Goal: Task Accomplishment & Management: Manage account settings

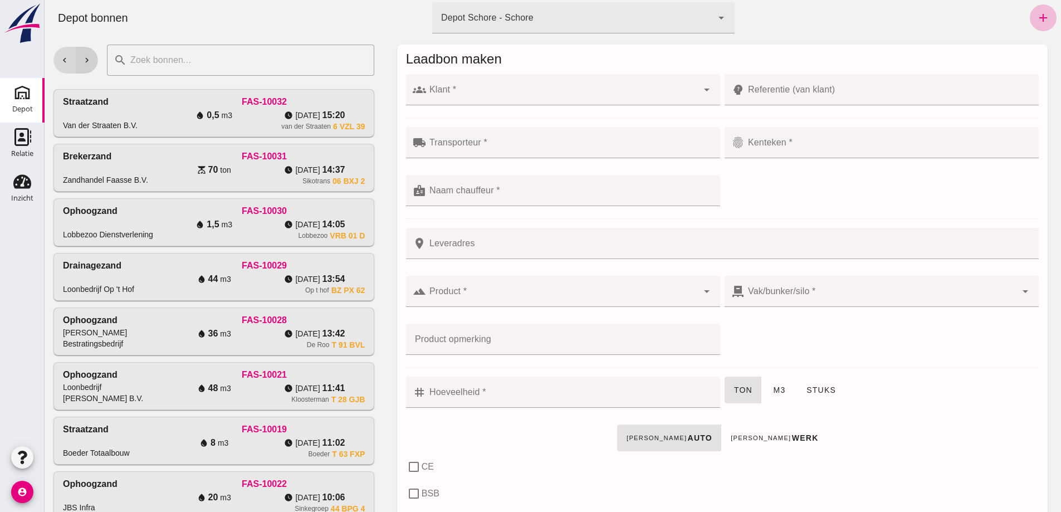
click at [93, 67] on button "chevron_right" at bounding box center [87, 60] width 22 height 27
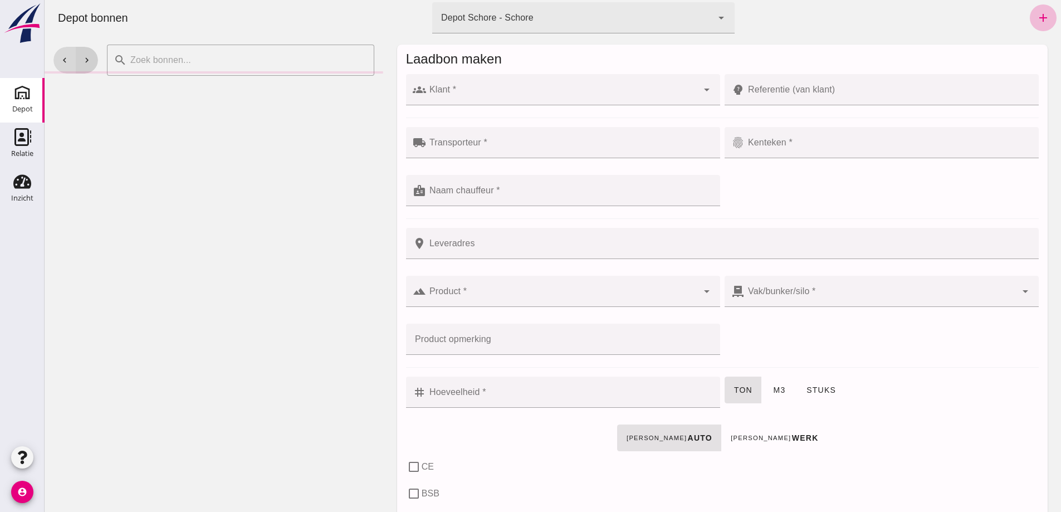
click at [94, 62] on button "chevron_right" at bounding box center [87, 60] width 22 height 27
click at [64, 60] on icon "chevron_left" at bounding box center [65, 60] width 10 height 10
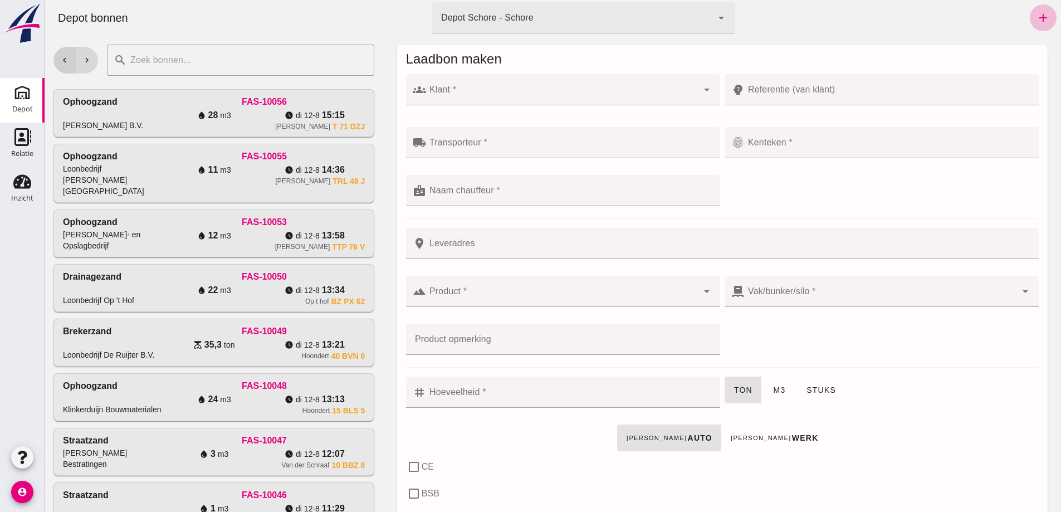
click at [65, 62] on icon "chevron_left" at bounding box center [65, 60] width 10 height 10
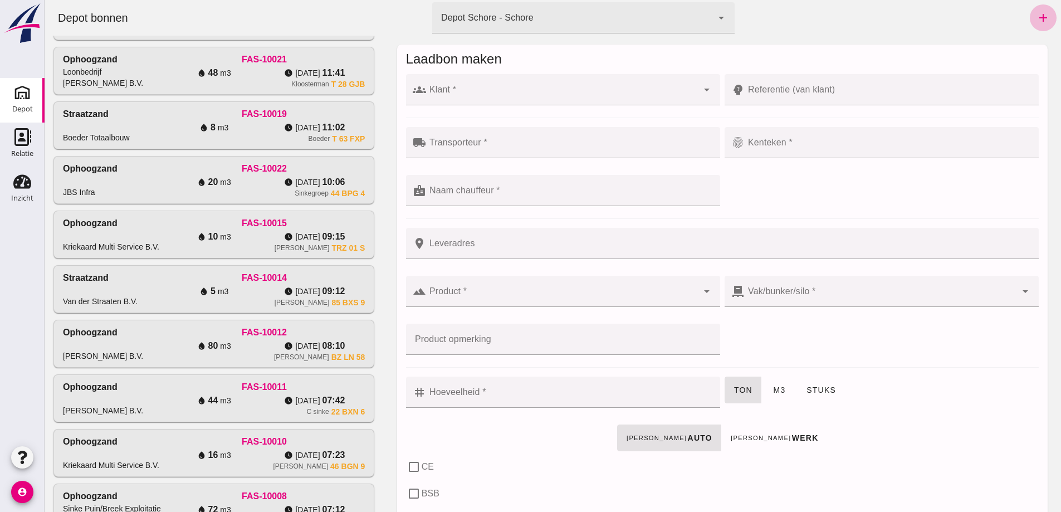
scroll to position [265, 0]
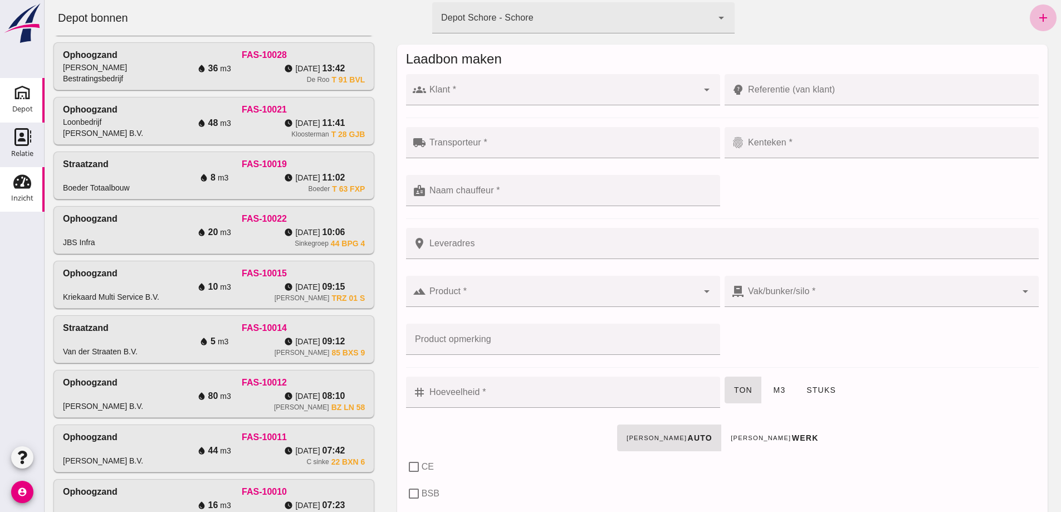
click at [18, 190] on icon "Inzicht" at bounding box center [22, 182] width 18 height 18
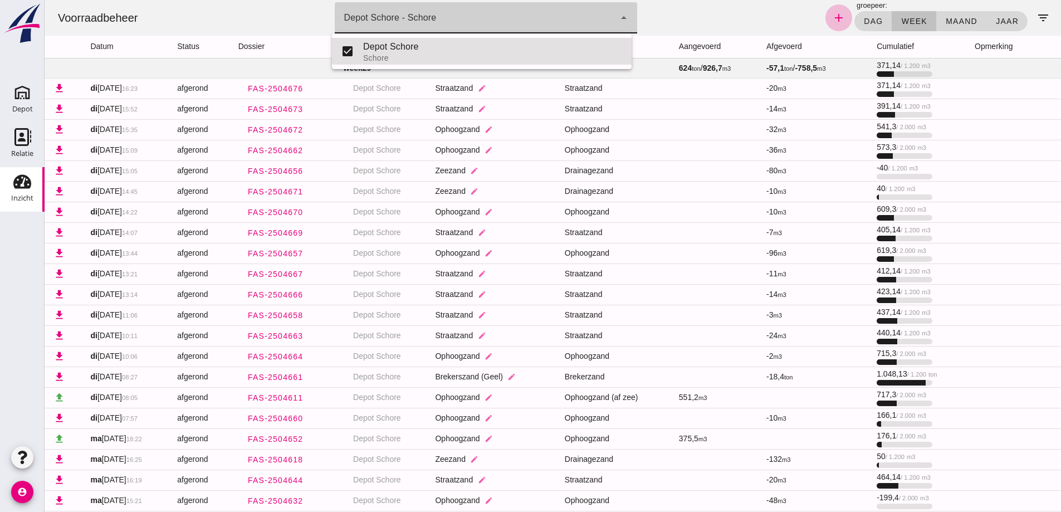
click icon "arrow_drop_down"
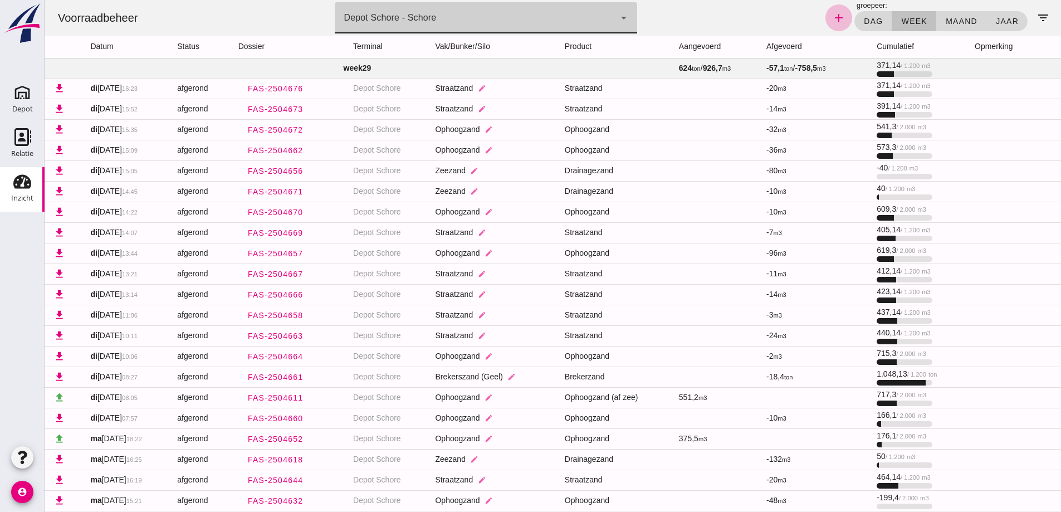
drag, startPoint x: 1057, startPoint y: 30, endPoint x: 1105, endPoint y: 4, distance: 55.1
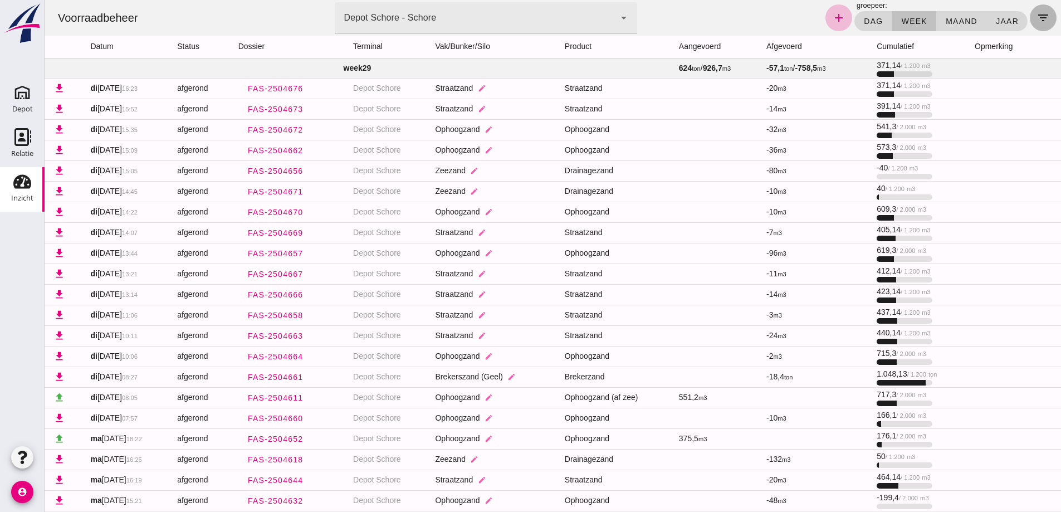
click at [1036, 16] on icon "filter_list" at bounding box center [1042, 17] width 13 height 13
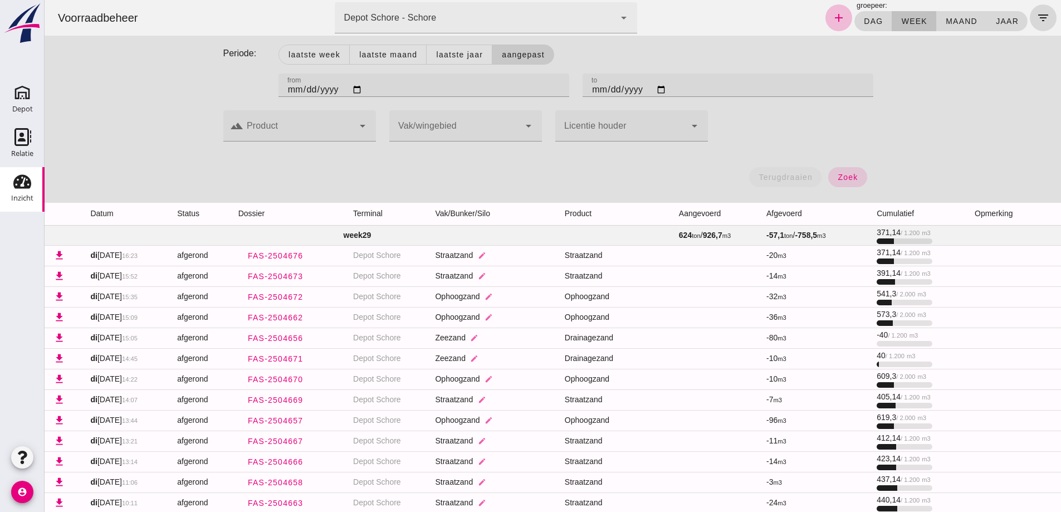
click input "2025-07-06"
type input "2025-07-11"
type input "[DATE]"
click input "2025-07-15"
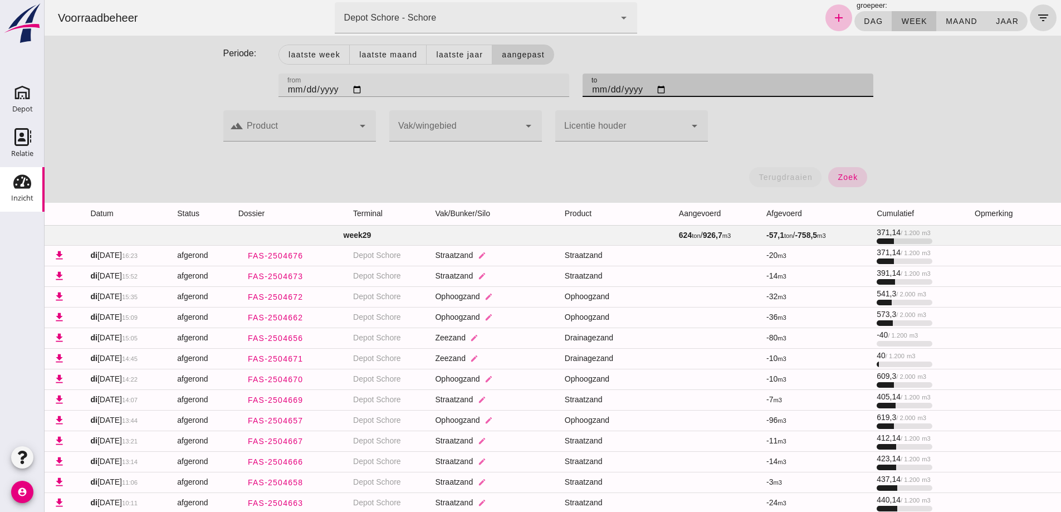
type input "2025-07-17"
type input "2025-08-17"
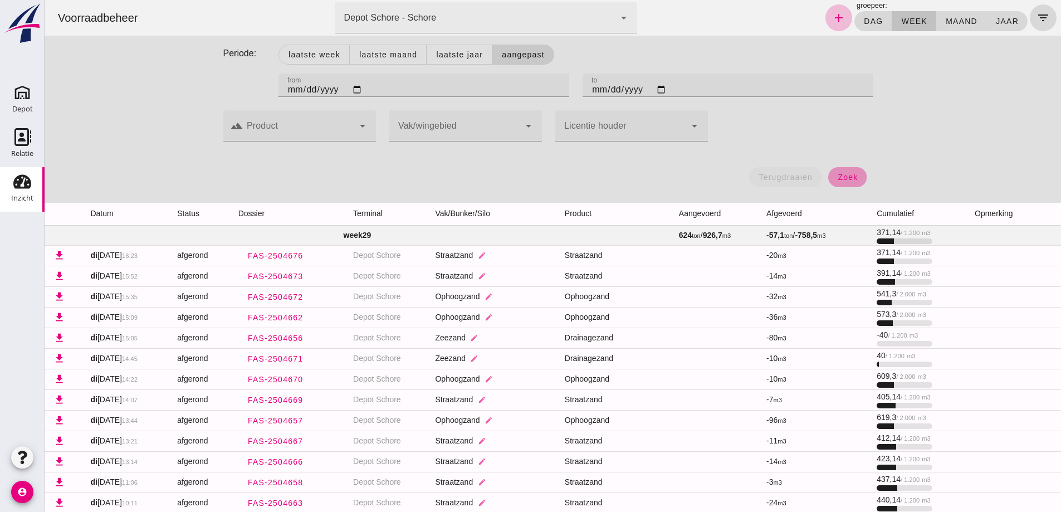
click span "zoek"
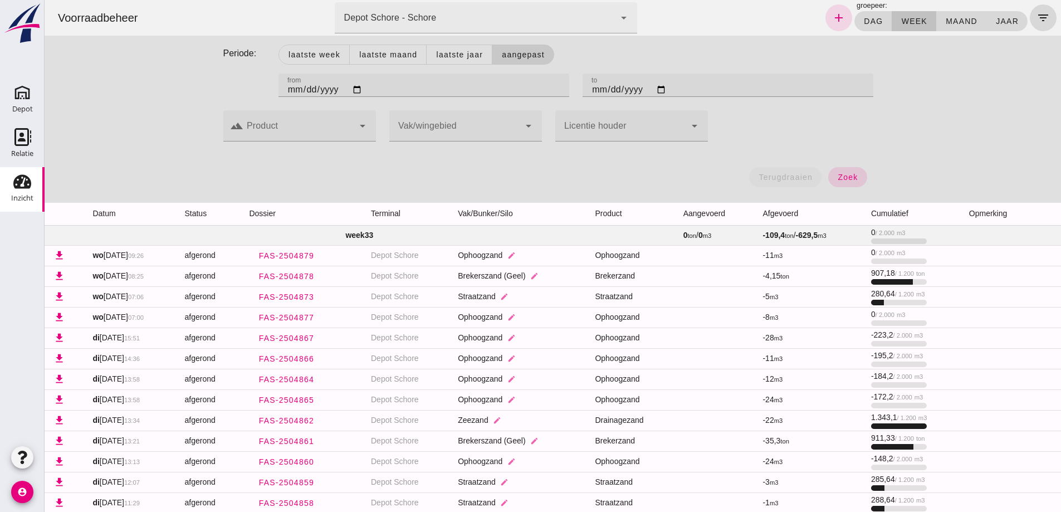
click input "[DATE]"
type input "2025-08-10"
click at [857, 176] on button "zoek" at bounding box center [847, 177] width 38 height 20
click icon "arrow_drop_down"
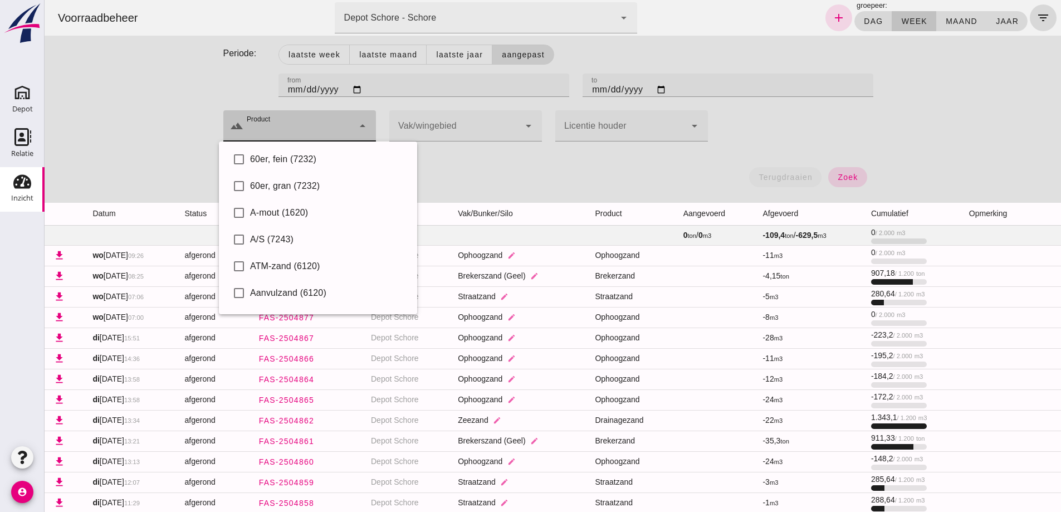
click div "Periode: Laatste week Laatste maand Laatste jaar Aangepast from from 2025-08-10…"
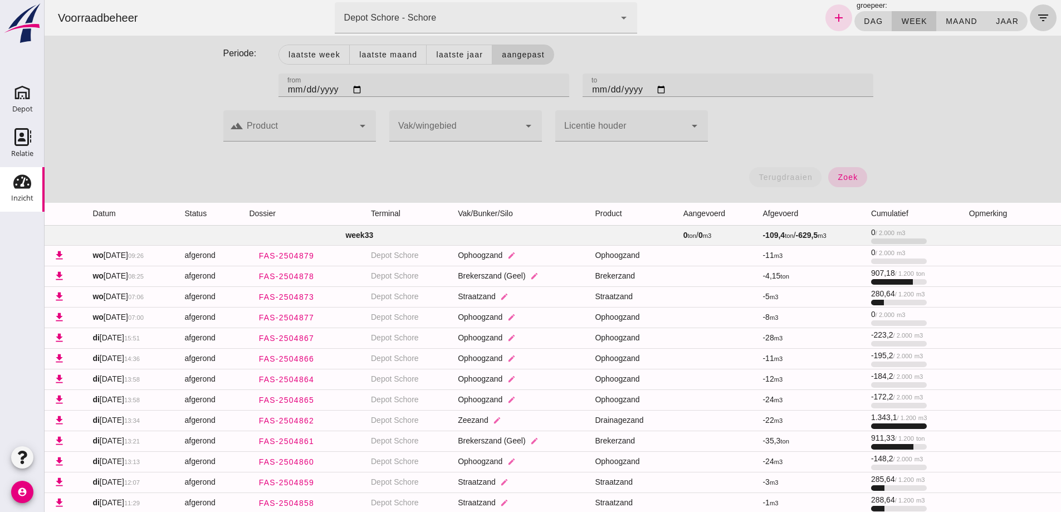
click at [1038, 17] on icon "filter_list" at bounding box center [1042, 17] width 13 height 13
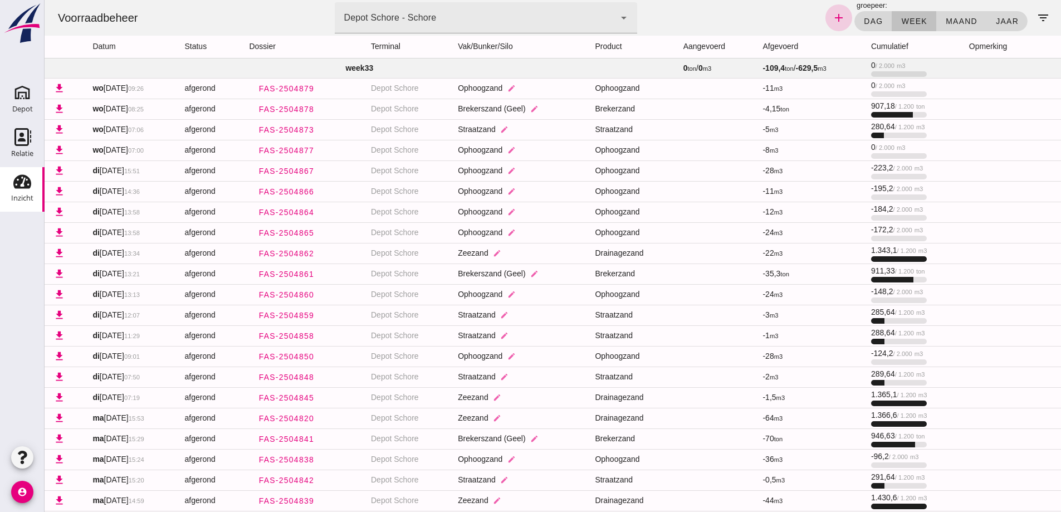
click at [832, 21] on icon "add" at bounding box center [838, 17] width 13 height 13
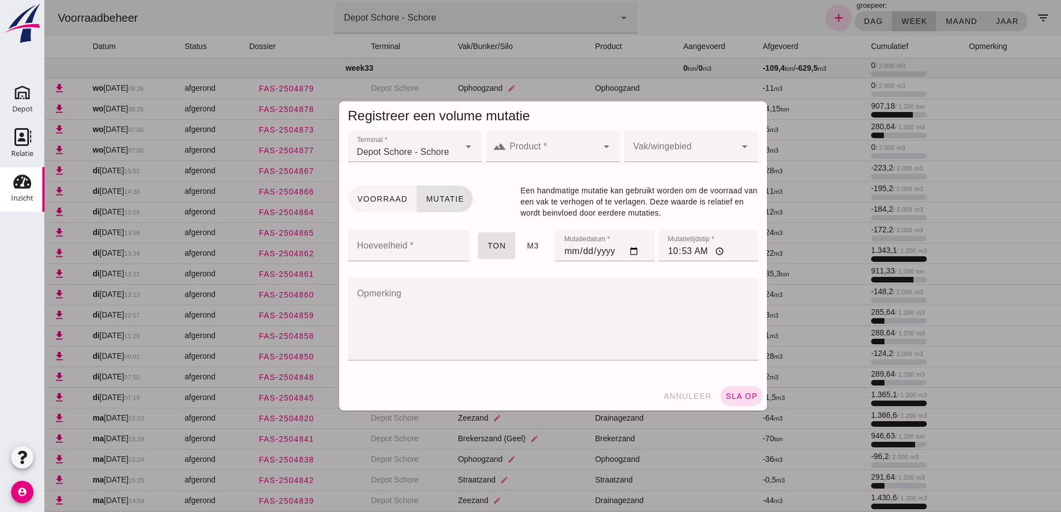
click span "Voorraad"
click icon "arrow_drop_down"
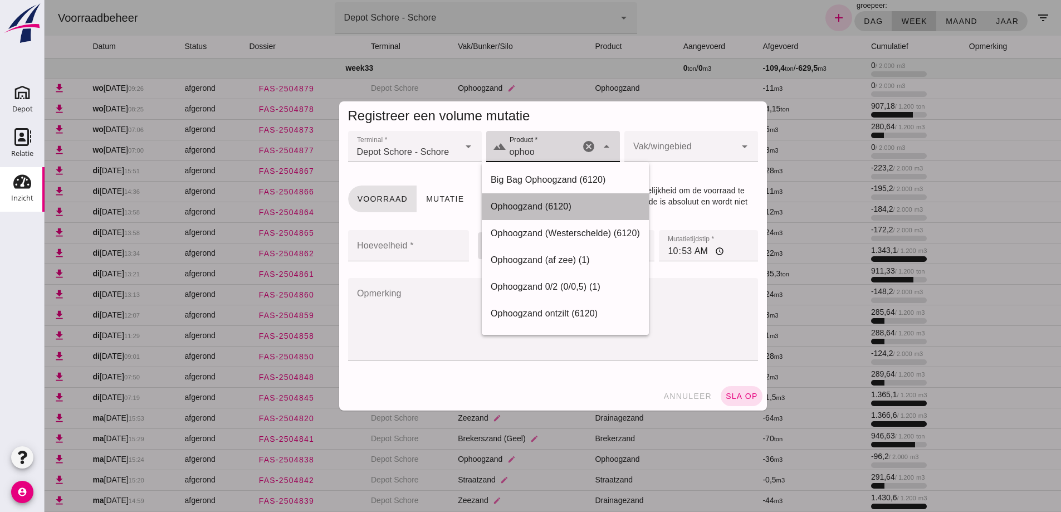
click at [531, 208] on div "Ophoogzand (6120)" at bounding box center [565, 206] width 149 height 13
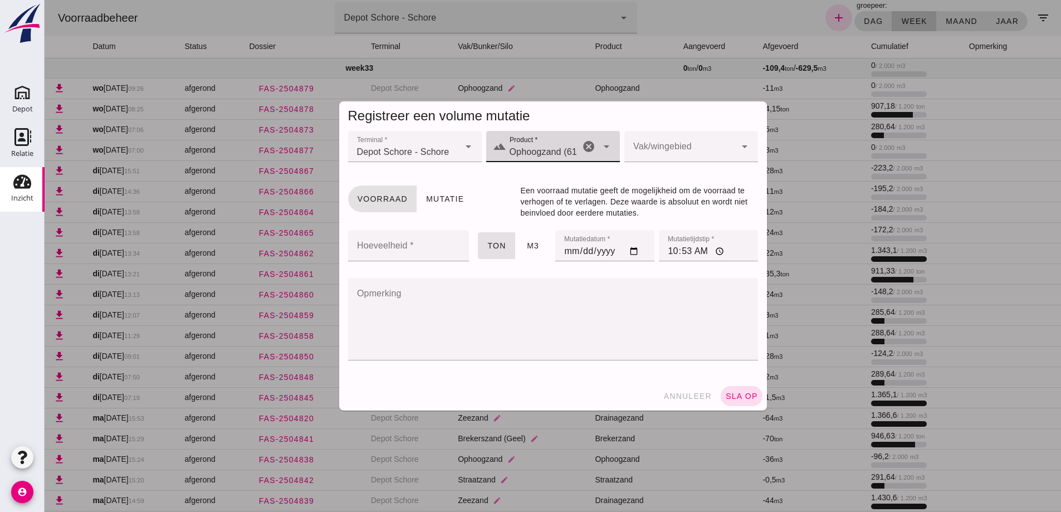
type input "Ophoogzand (6120)"
click div
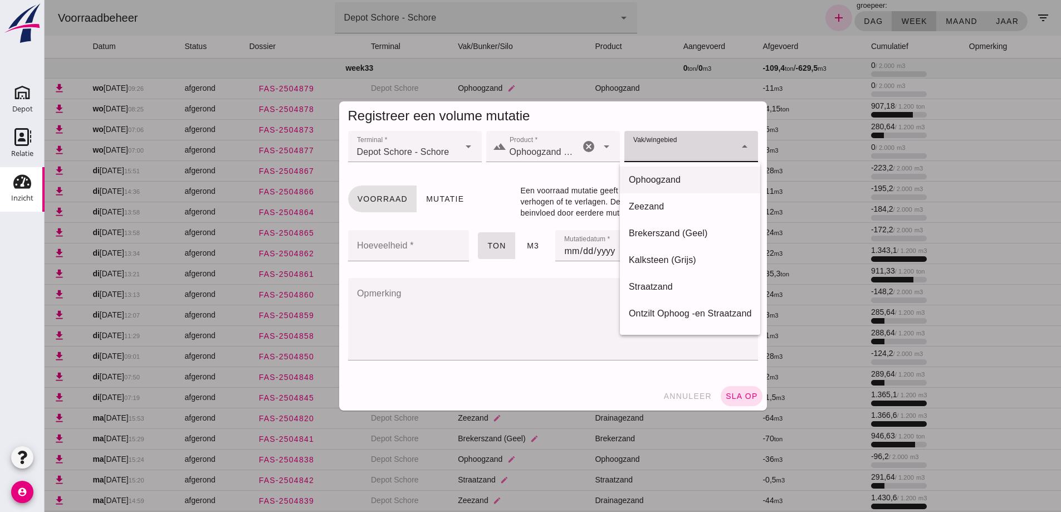
click at [666, 175] on div "Ophoogzand" at bounding box center [690, 179] width 123 height 13
type input "39"
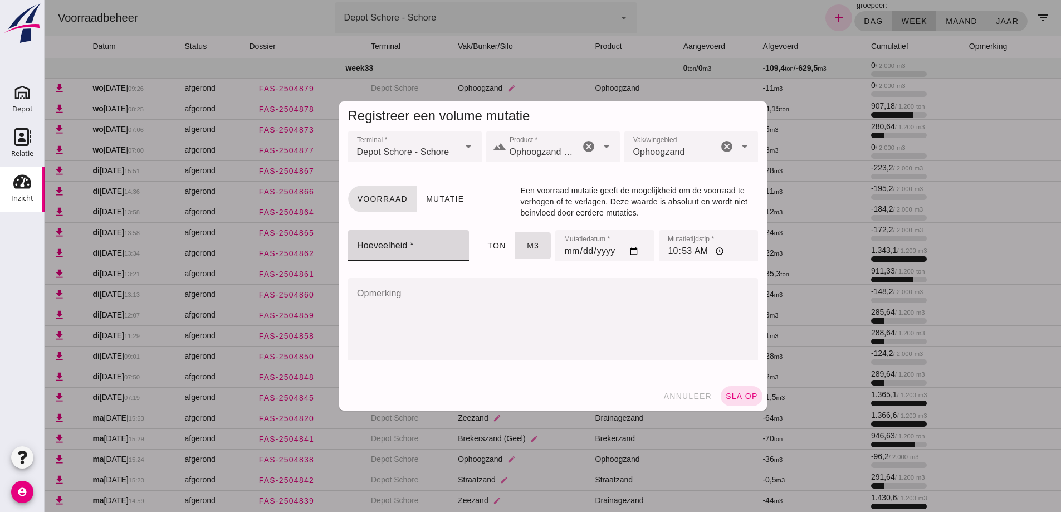
click input "Hoeveelheid *"
type input "838"
click input "[DATE]"
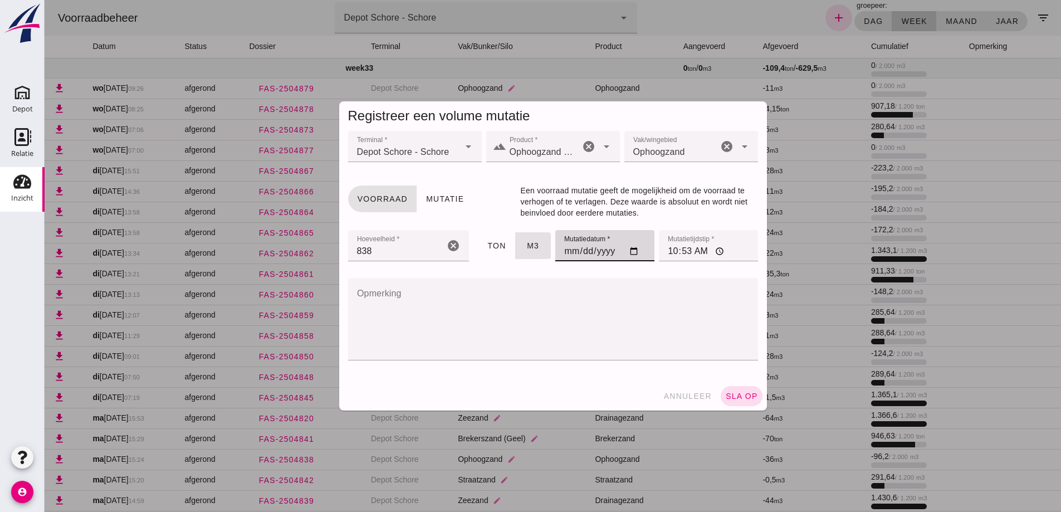
type input "[DATE]"
click input "10:53"
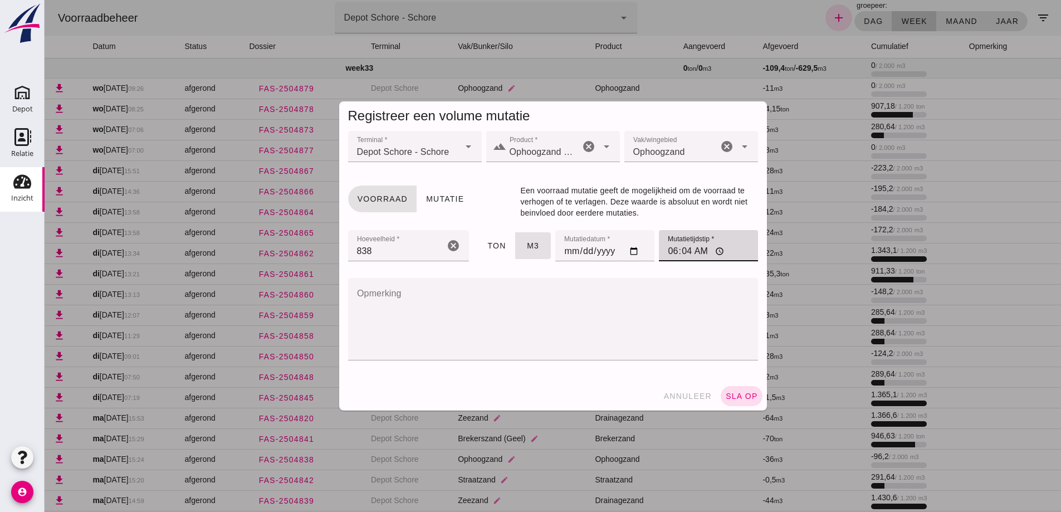
type input "06:45"
click span "sla op"
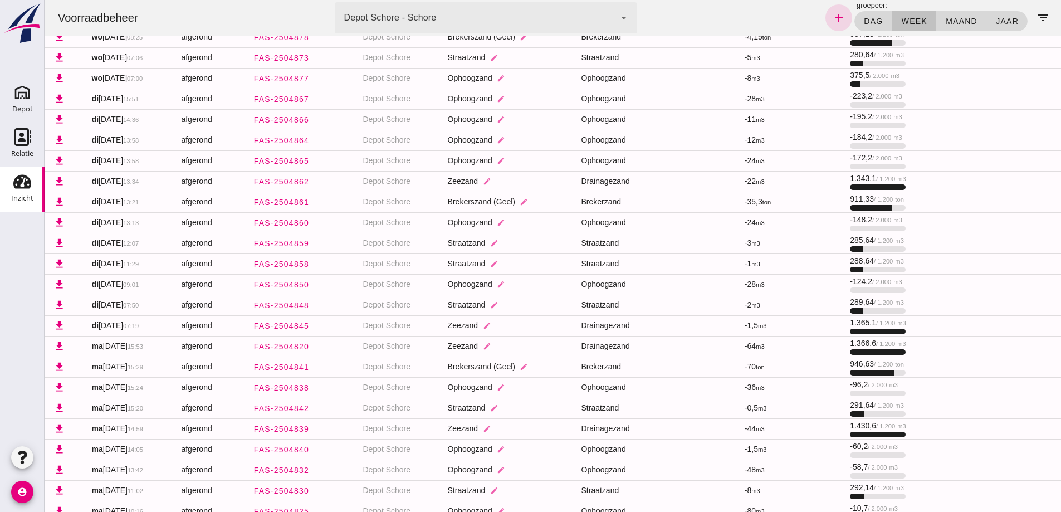
scroll to position [258, 0]
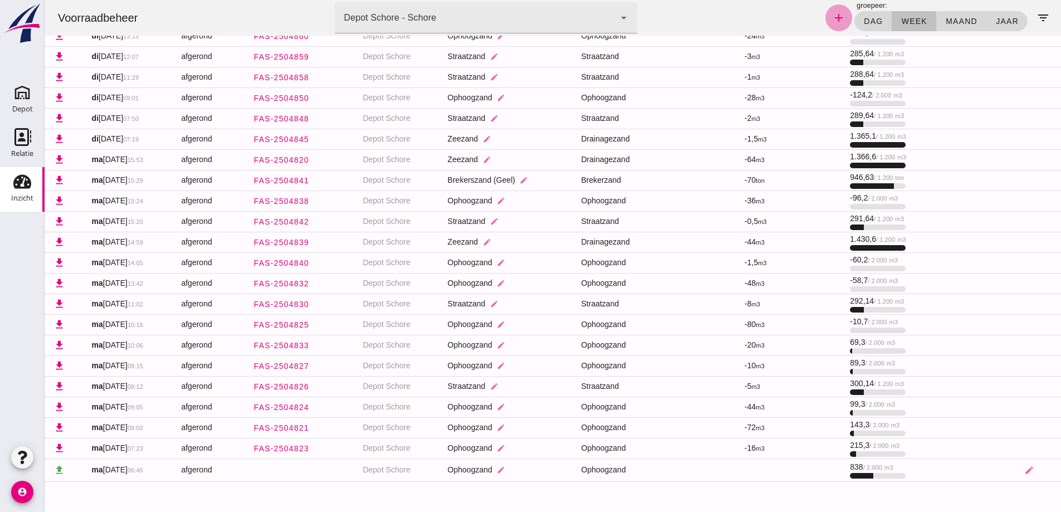
click at [832, 21] on icon "add" at bounding box center [838, 17] width 13 height 13
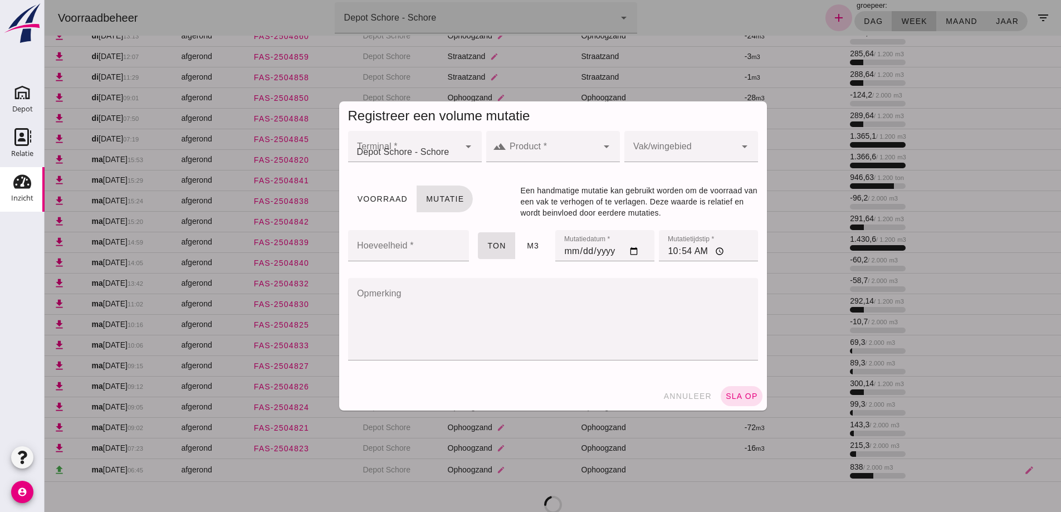
scroll to position [0, 0]
click input "Product *"
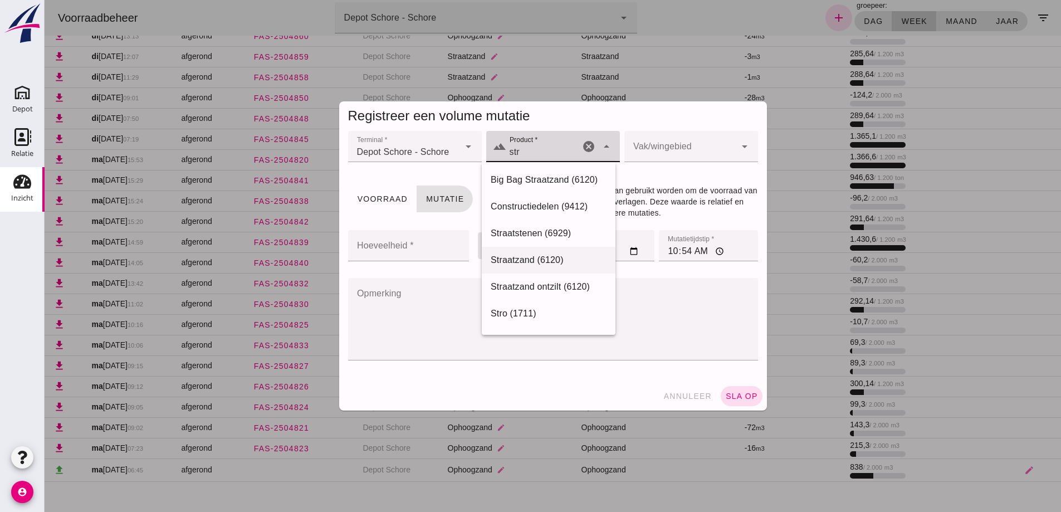
click at [532, 255] on div "Straatzand (6120)" at bounding box center [549, 259] width 116 height 13
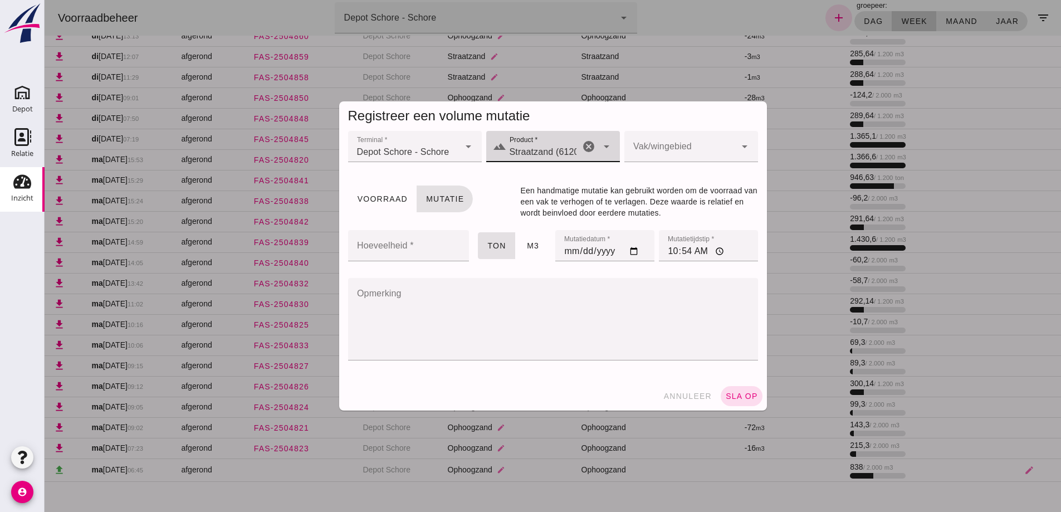
type input "Straatzand (6120)"
click div
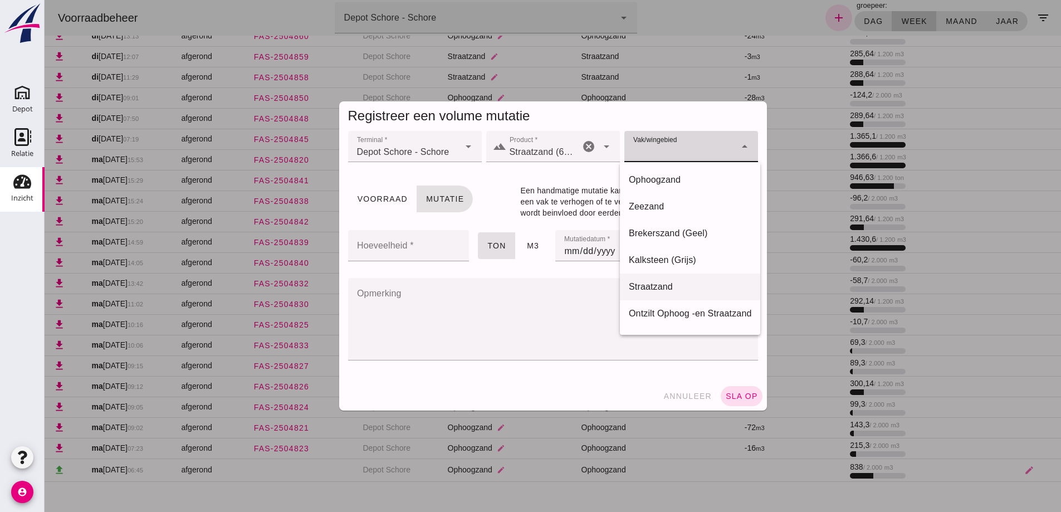
click at [649, 286] on div "Straatzand" at bounding box center [690, 286] width 123 height 13
type input "283"
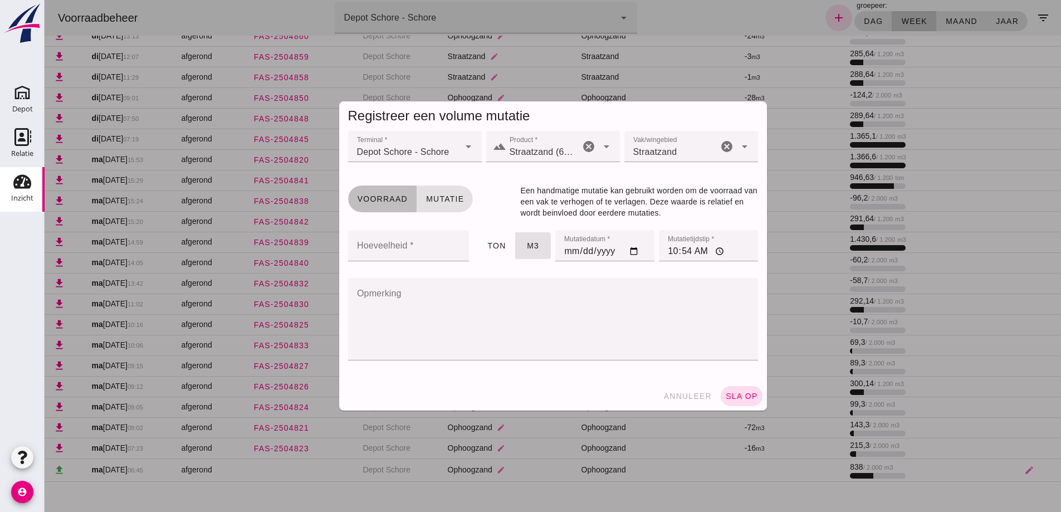
click span "Voorraad"
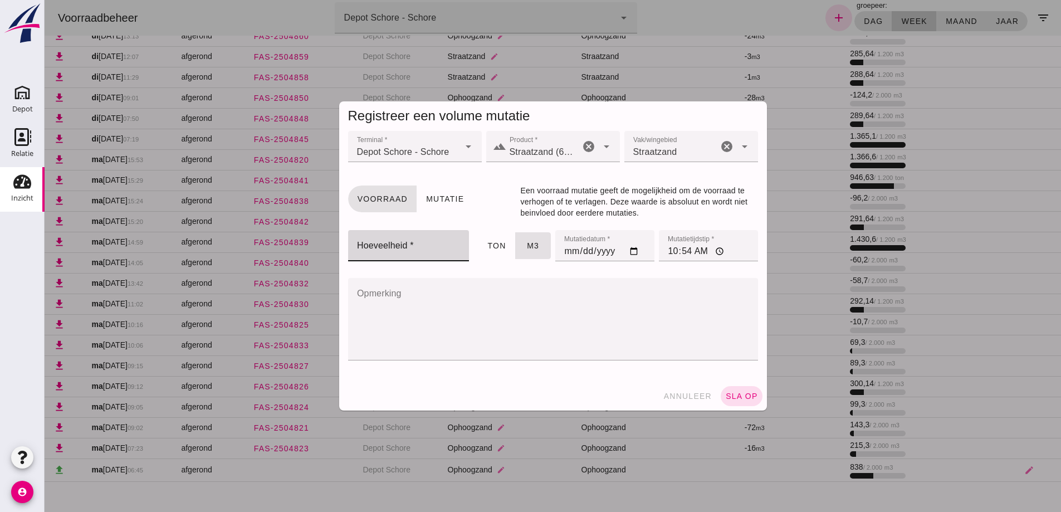
click input "Hoeveelheid *"
type input "691"
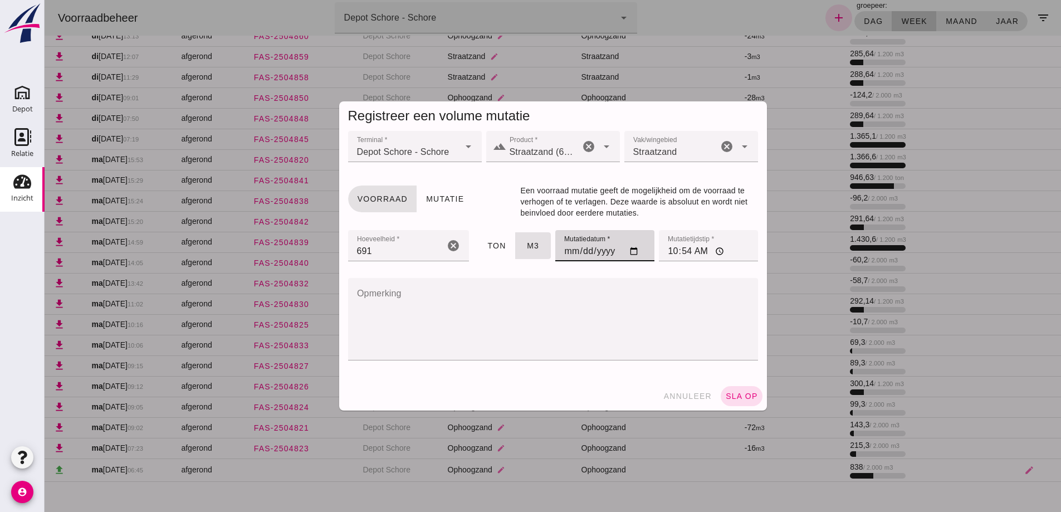
click input "[DATE]"
type input "[DATE]"
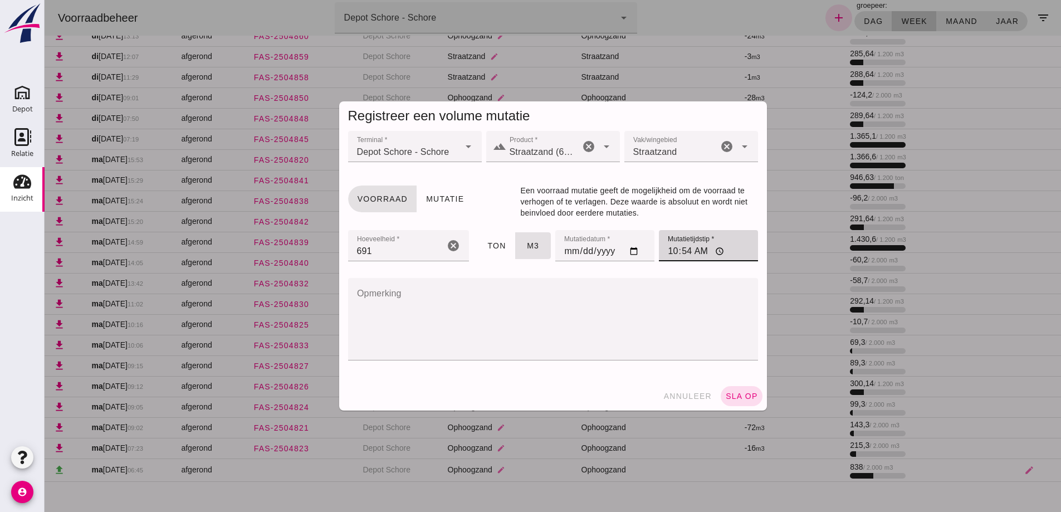
click input "10:54"
type input "06:45"
click span "sla op"
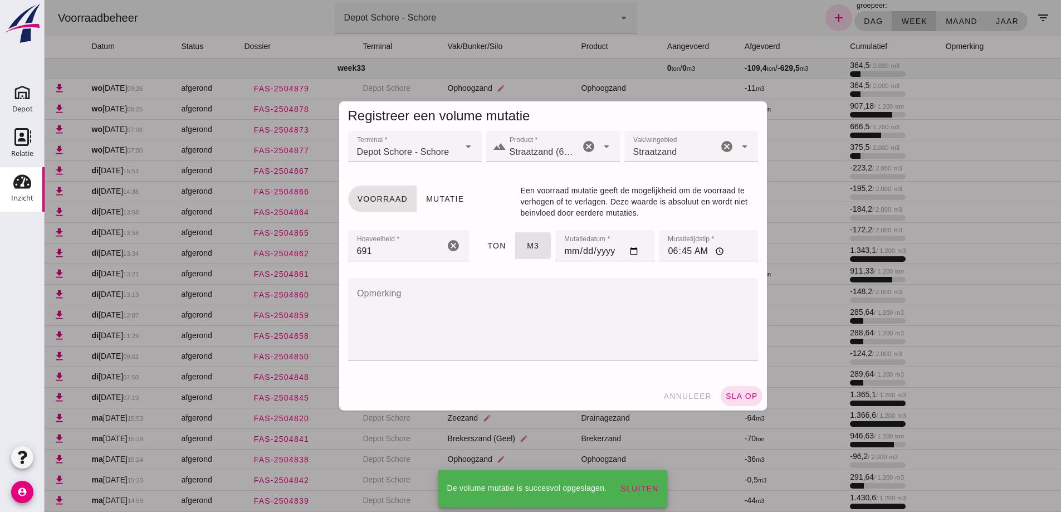
scroll to position [258, 0]
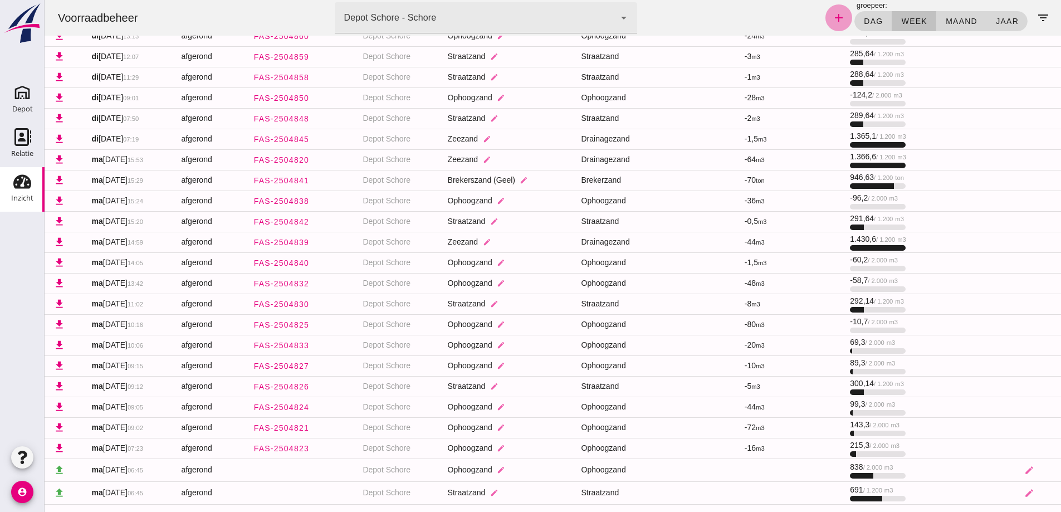
click at [832, 22] on icon "add" at bounding box center [838, 17] width 13 height 13
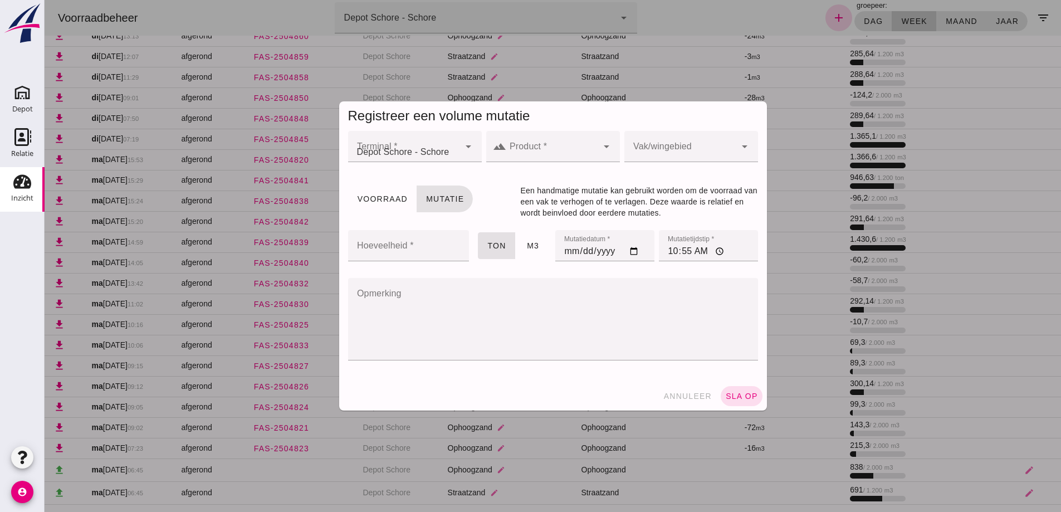
scroll to position [0, 0]
click input "Product *"
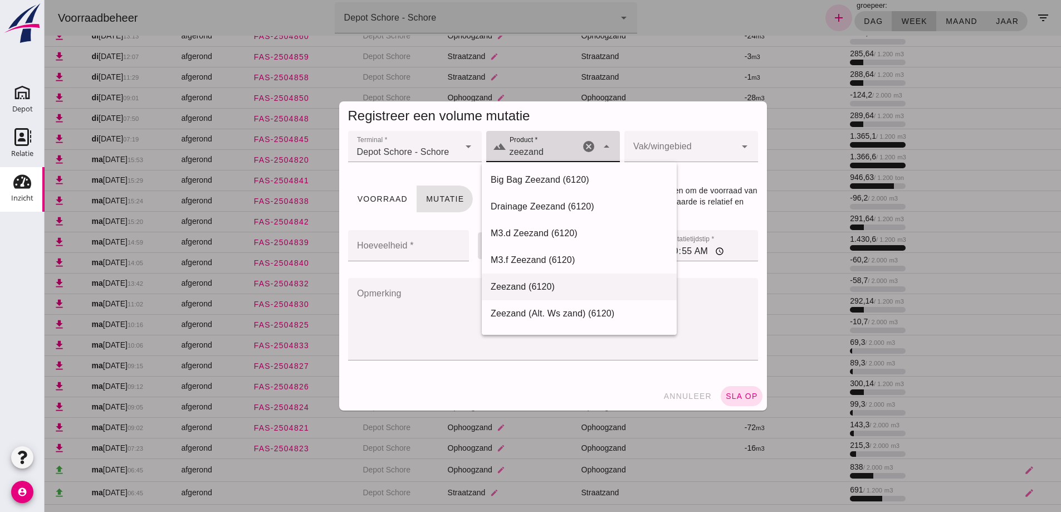
click at [518, 283] on div "Zeezand (6120)" at bounding box center [579, 286] width 177 height 13
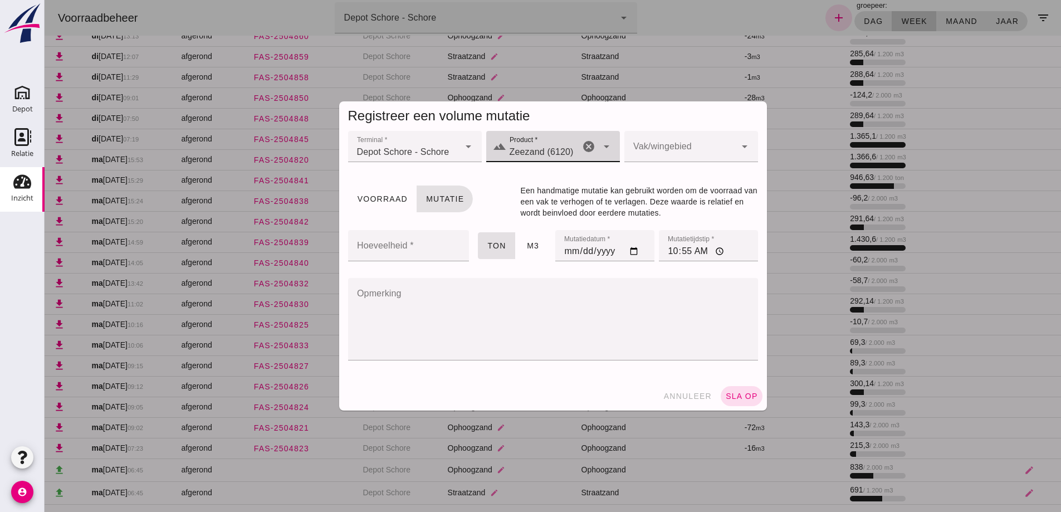
type input "Zeezand (6120)"
click div
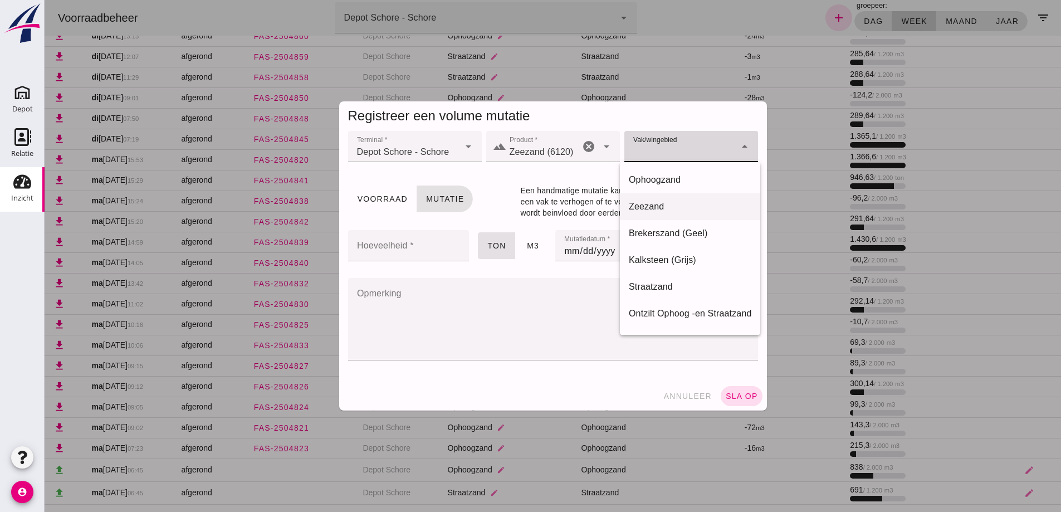
click at [647, 205] on div "Zeezand" at bounding box center [690, 206] width 123 height 13
type input "280"
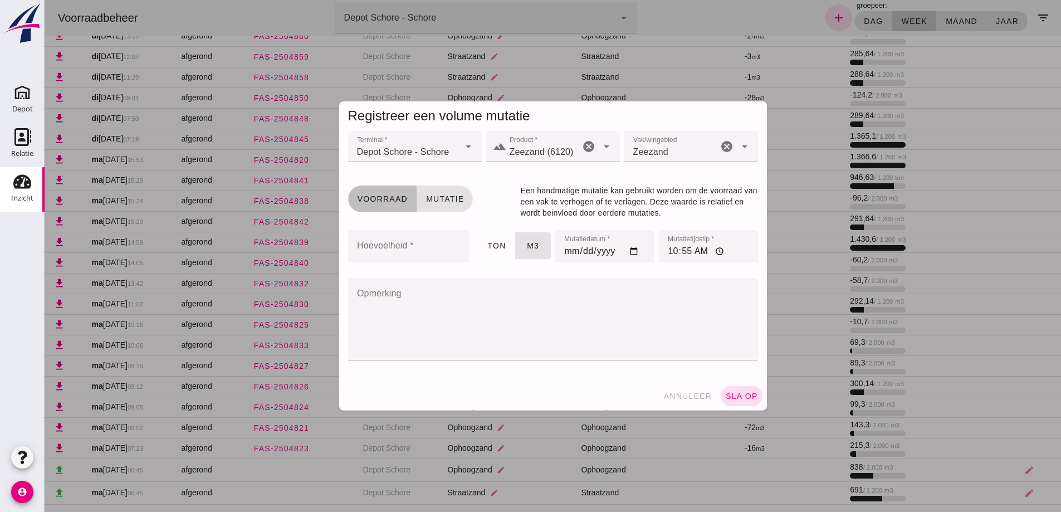
click span "Voorraad"
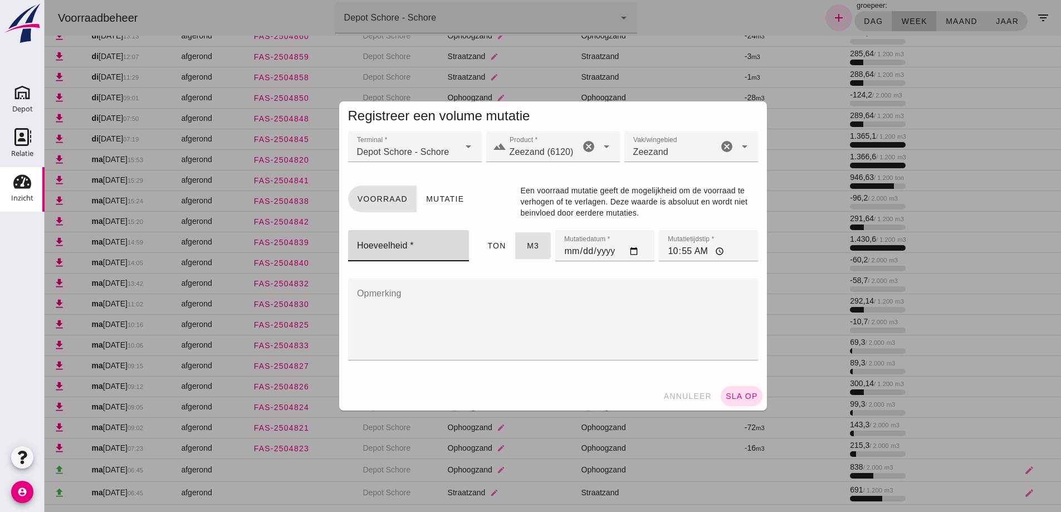
click input "Hoeveelheid *"
type input "671"
click input "[DATE]"
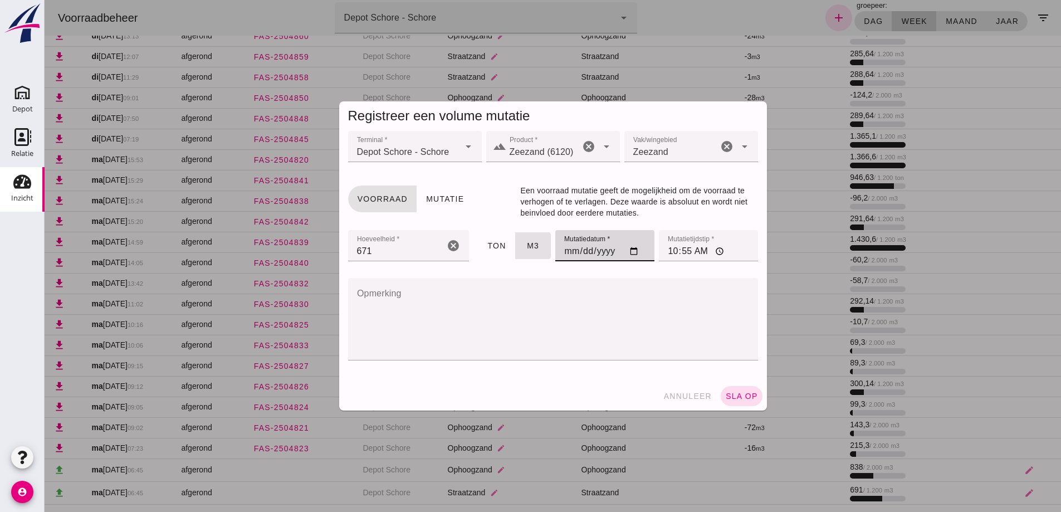
type input "[DATE]"
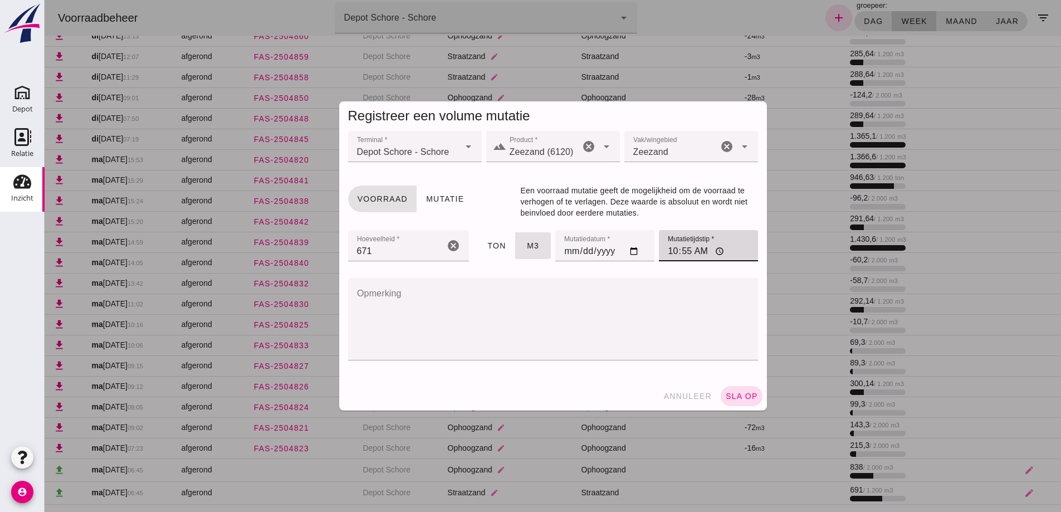
click input "10:55"
type input "06:45"
click span "sla op"
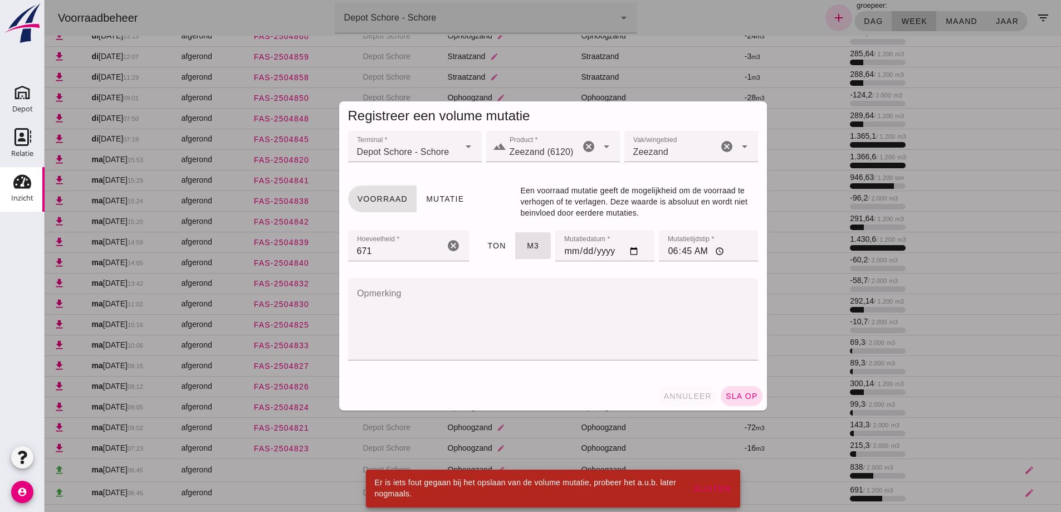
click span "annuleer"
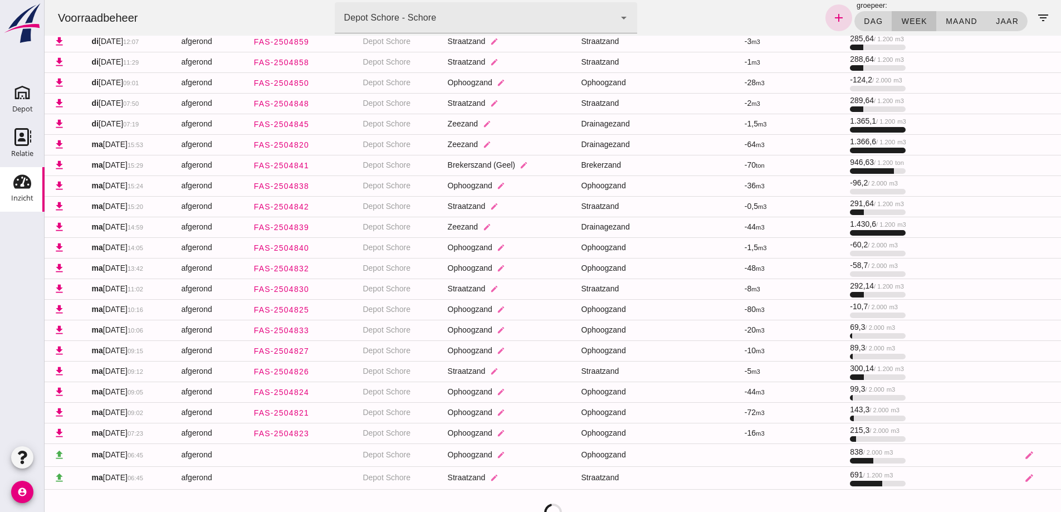
scroll to position [281, 0]
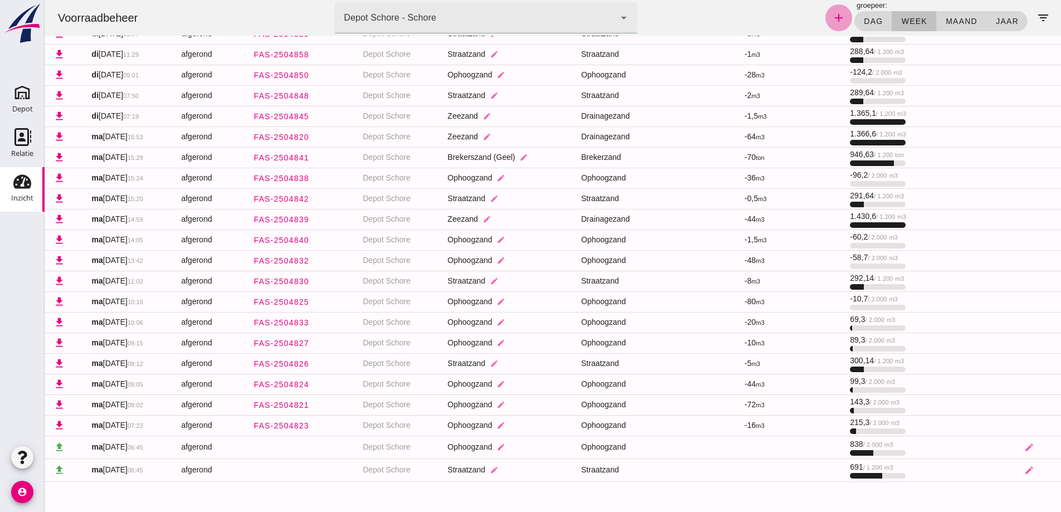
click at [833, 19] on icon "add" at bounding box center [838, 17] width 13 height 13
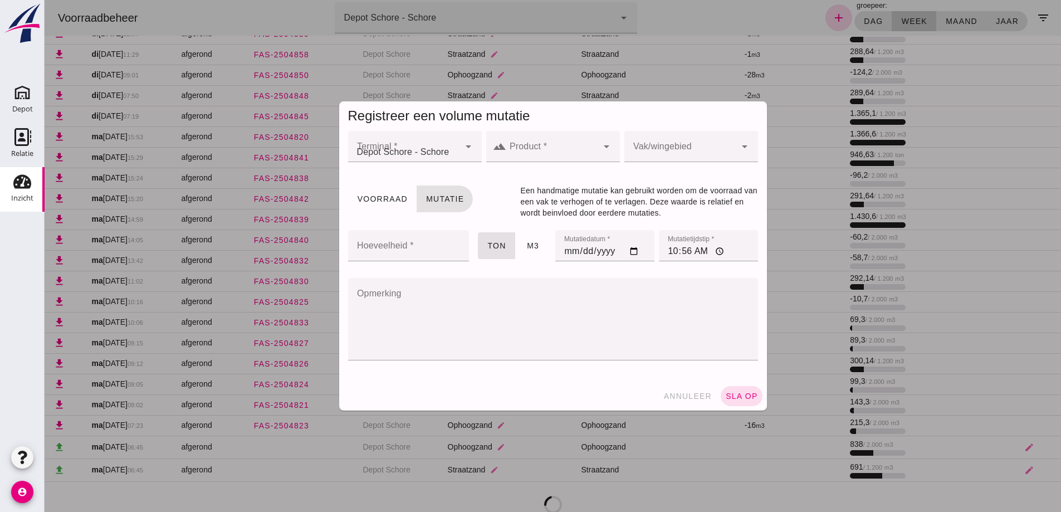
scroll to position [0, 0]
click div
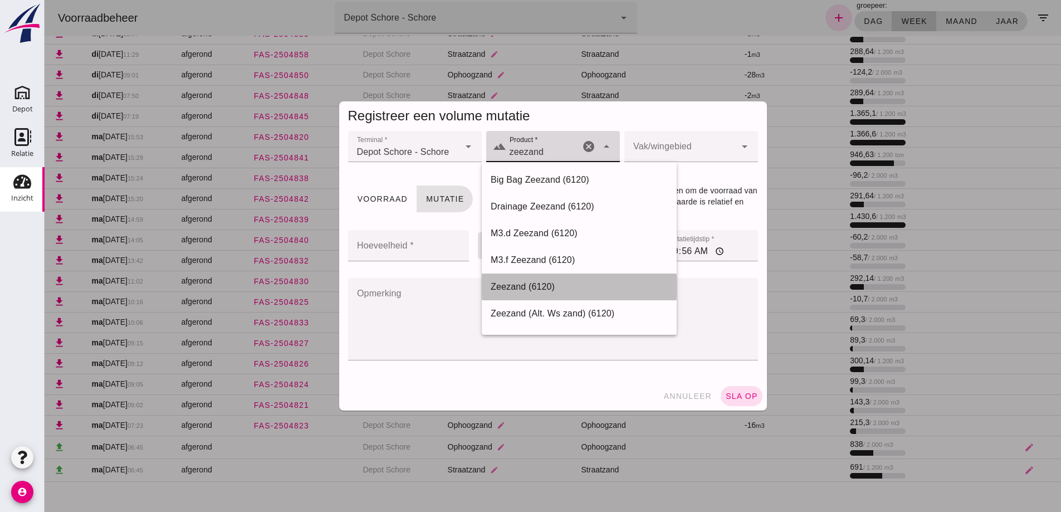
click at [515, 285] on div "Zeezand (6120)" at bounding box center [579, 286] width 177 height 13
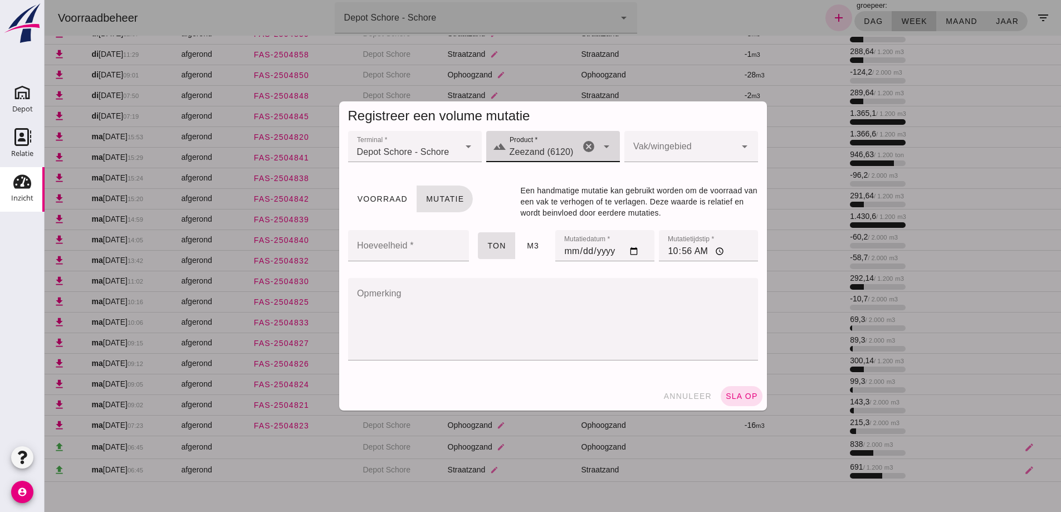
type input "Zeezand (6120)"
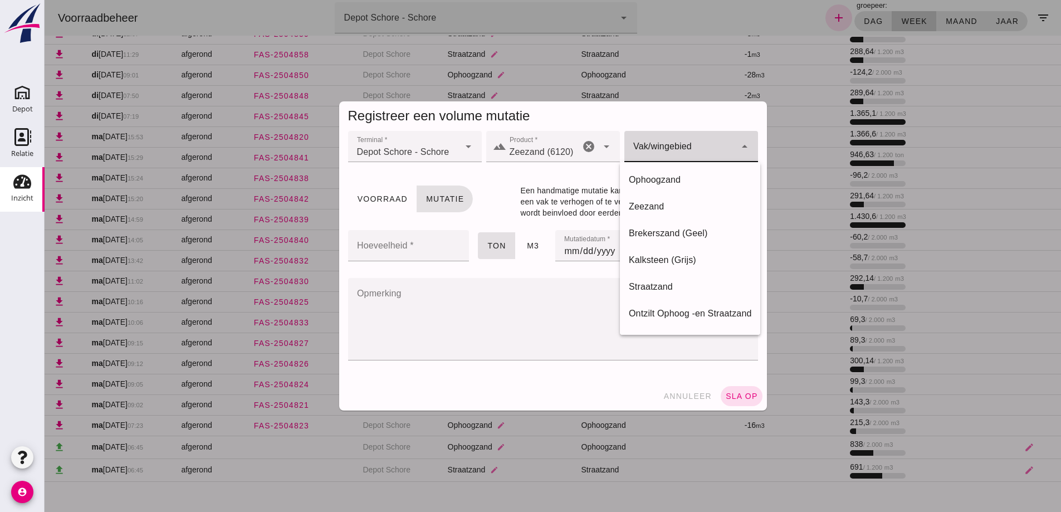
click div
click at [653, 202] on div "Zeezand" at bounding box center [690, 206] width 123 height 13
type input "280"
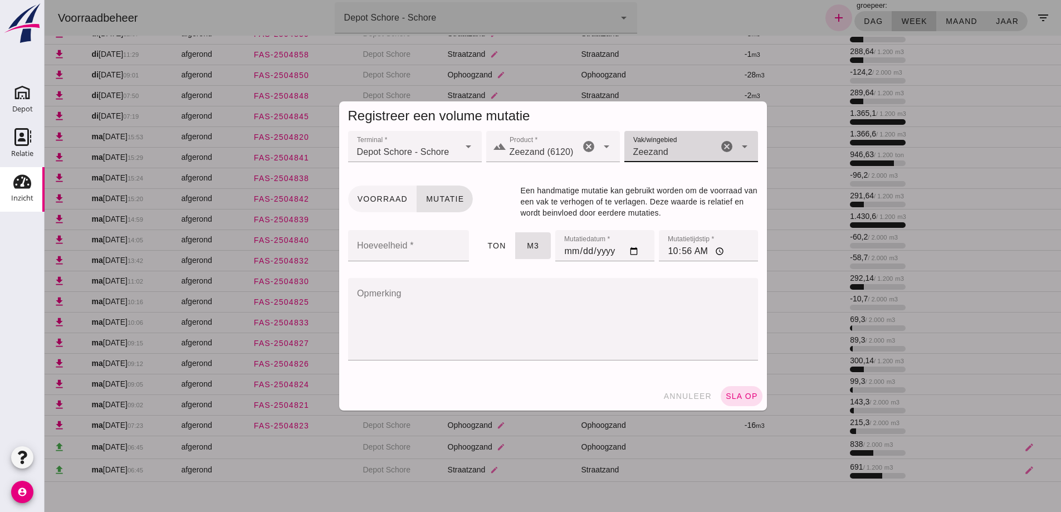
click span "Voorraad"
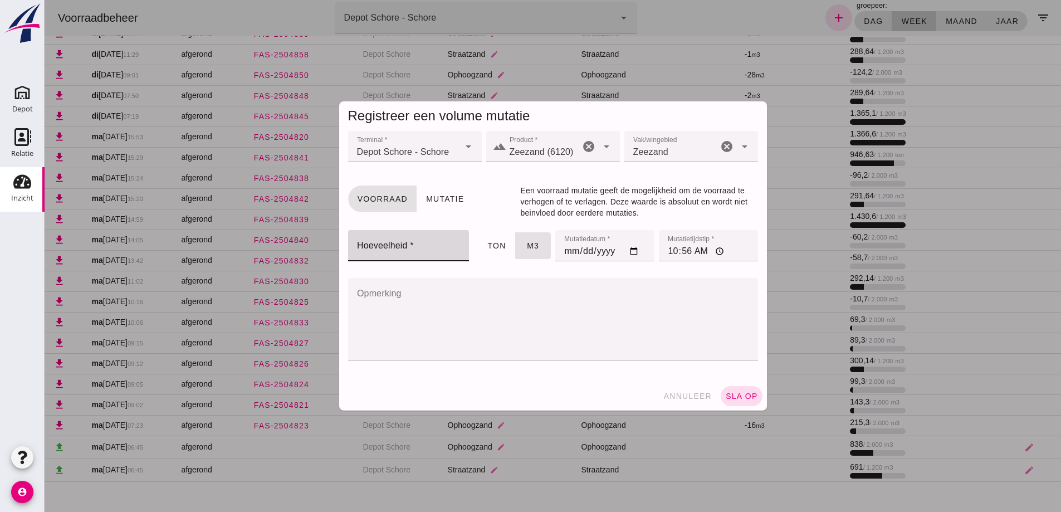
click input "Hoeveelheid *"
type input "671"
click input "[DATE]"
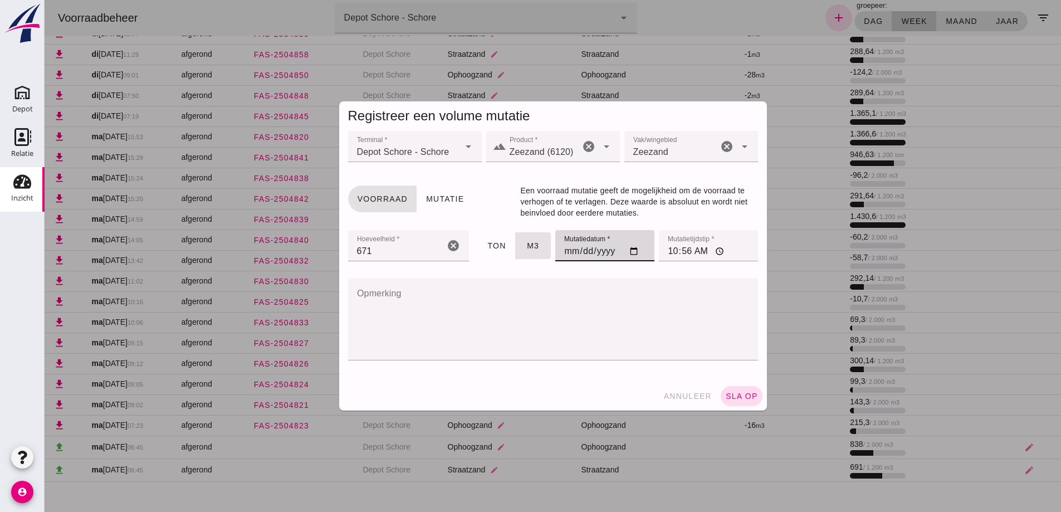
type input "[DATE]"
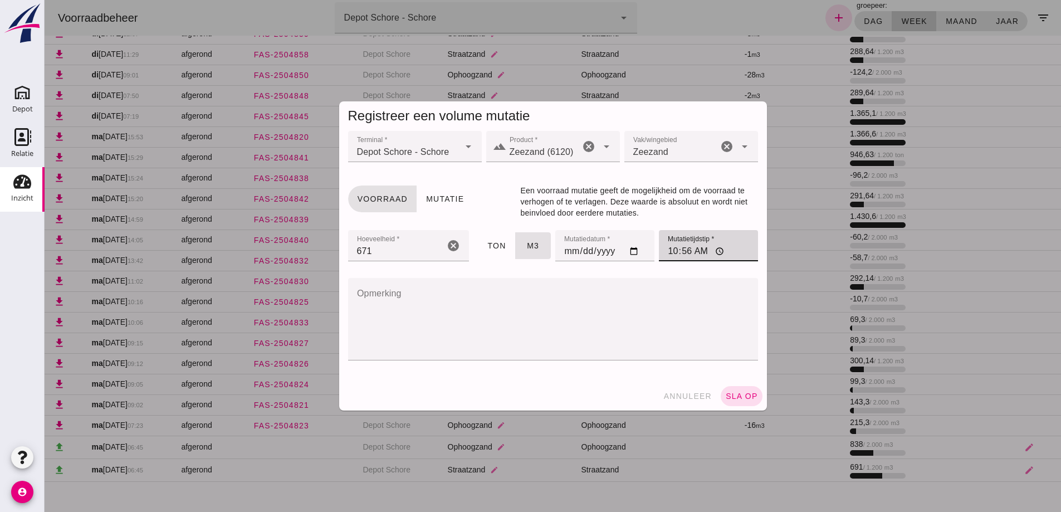
click input "10:56"
type input "06:45"
click span "sla op"
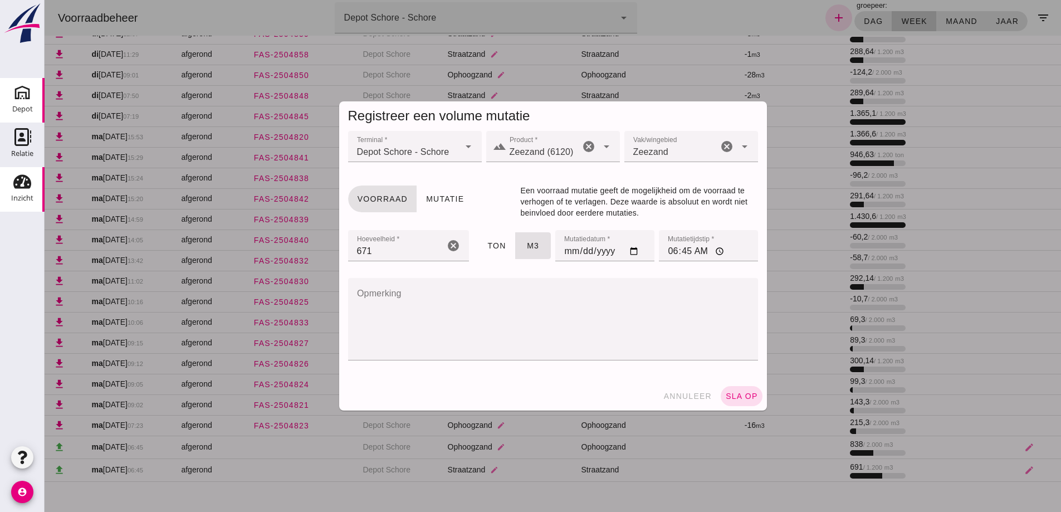
click at [21, 100] on icon "Depot" at bounding box center [22, 93] width 18 height 18
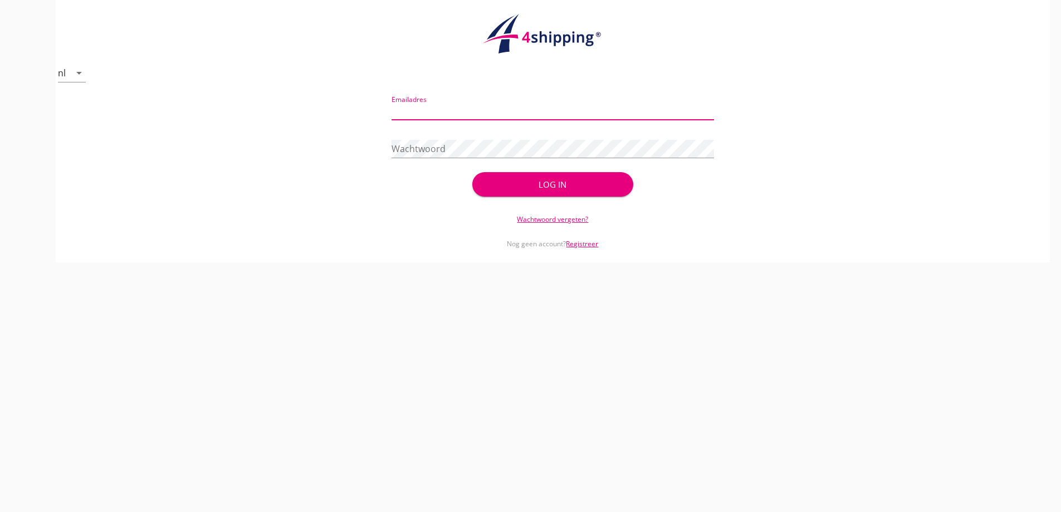
click at [402, 113] on input "Emailadres" at bounding box center [553, 111] width 322 height 18
type input "kaai85@faassegroep.nl"
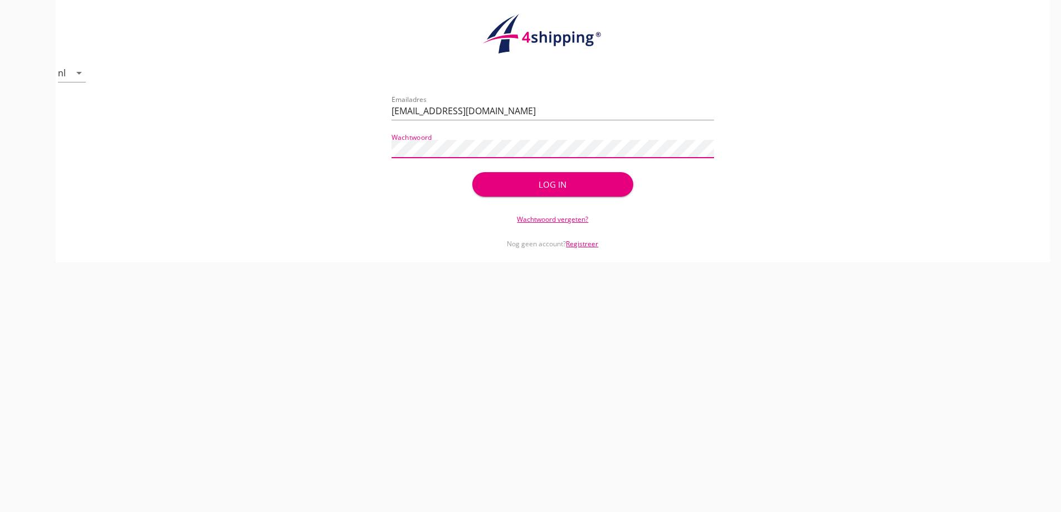
click at [472, 172] on button "Log in" at bounding box center [552, 184] width 161 height 25
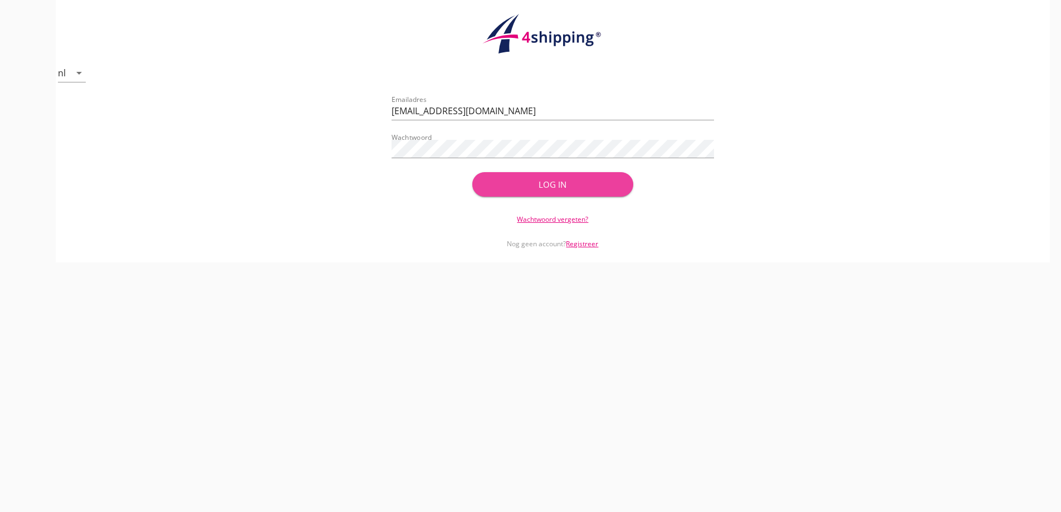
click at [576, 192] on button "Log in" at bounding box center [552, 184] width 161 height 25
click at [526, 191] on button "Log in" at bounding box center [552, 184] width 161 height 25
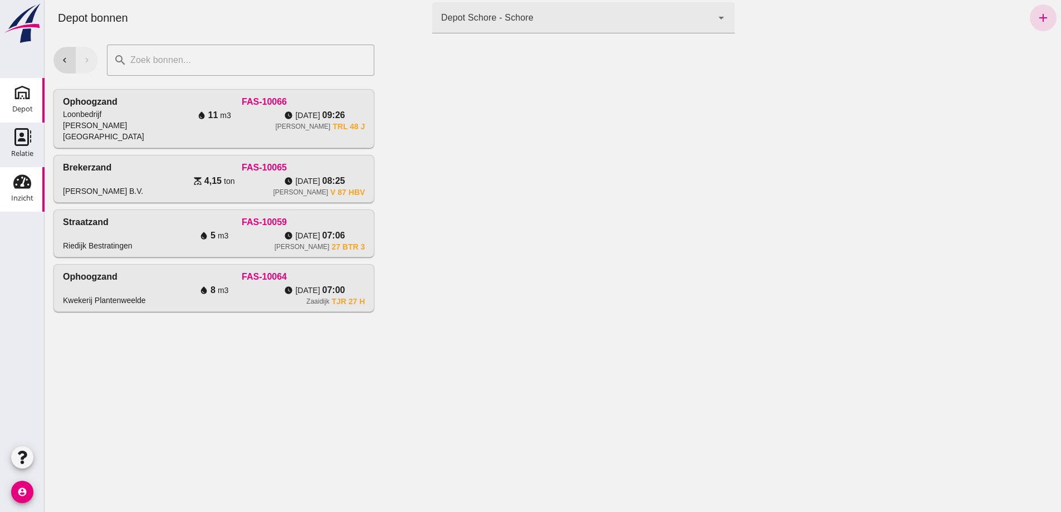
click at [21, 199] on div "Inzicht" at bounding box center [22, 197] width 22 height 7
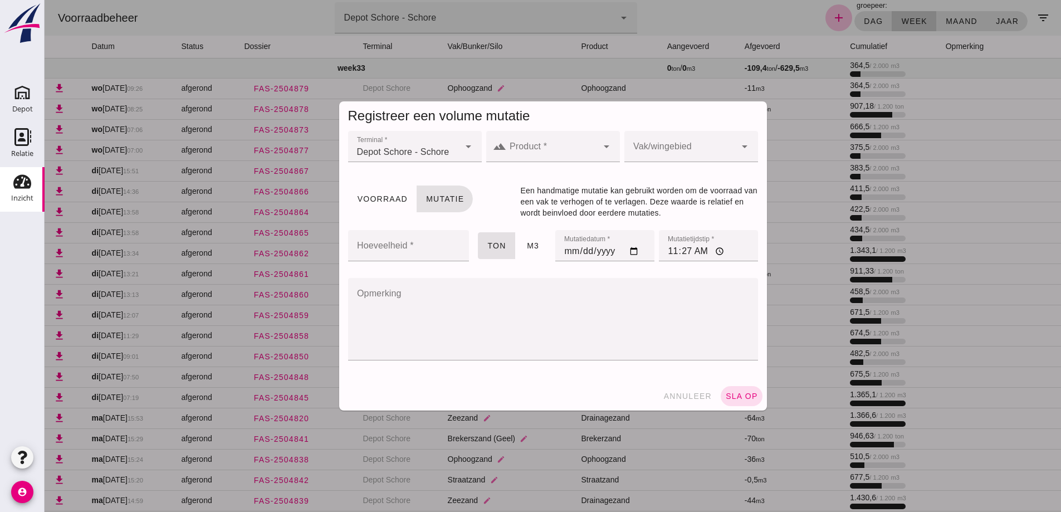
click input "Product *"
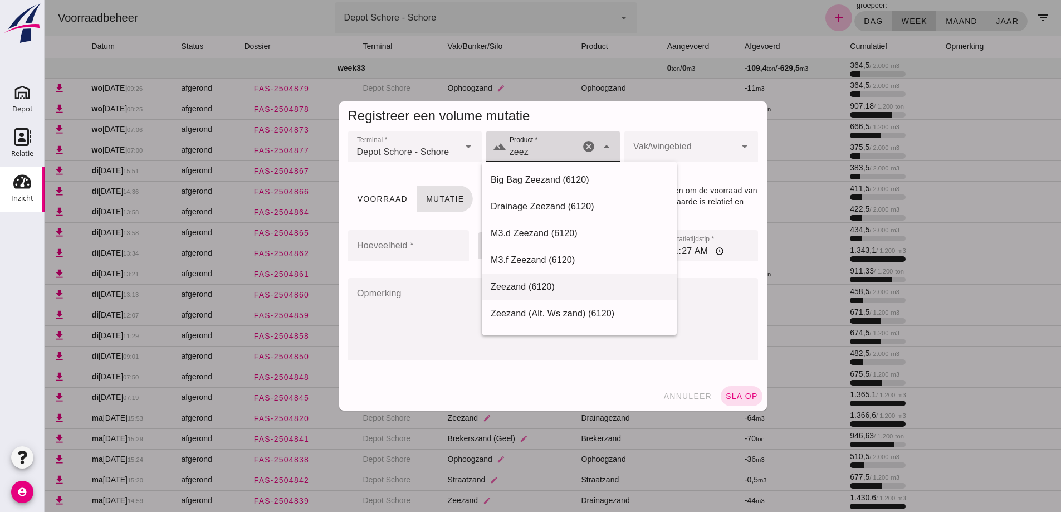
click at [529, 284] on div "Zeezand (6120)" at bounding box center [579, 286] width 177 height 13
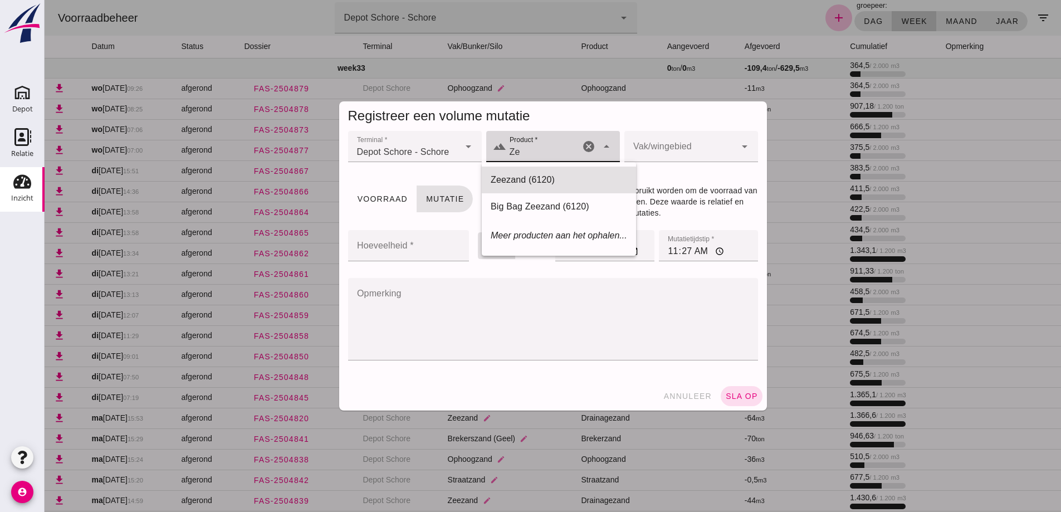
type input "Z"
click at [535, 204] on div "Drainagezand (6120)" at bounding box center [549, 206] width 116 height 13
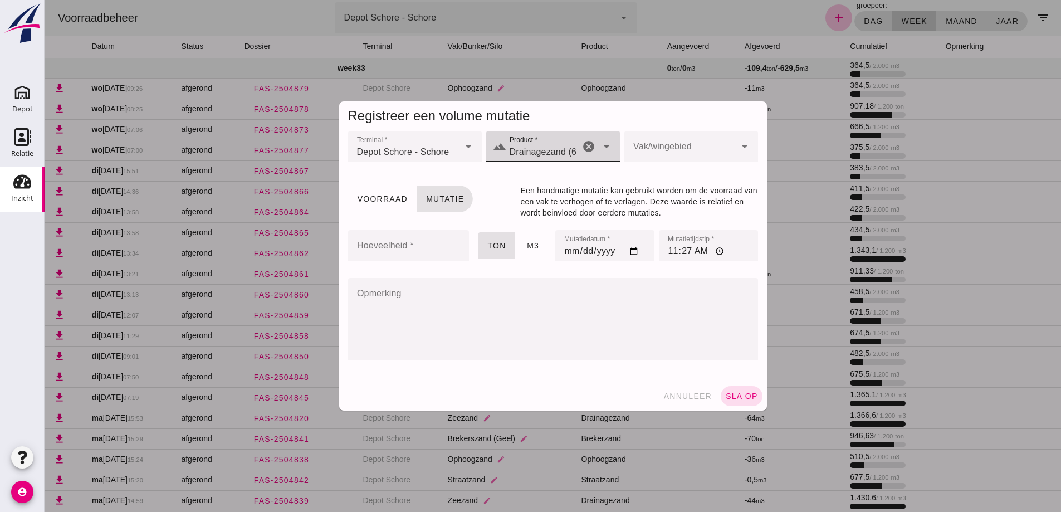
type input "Drainagezand (6120)"
click div
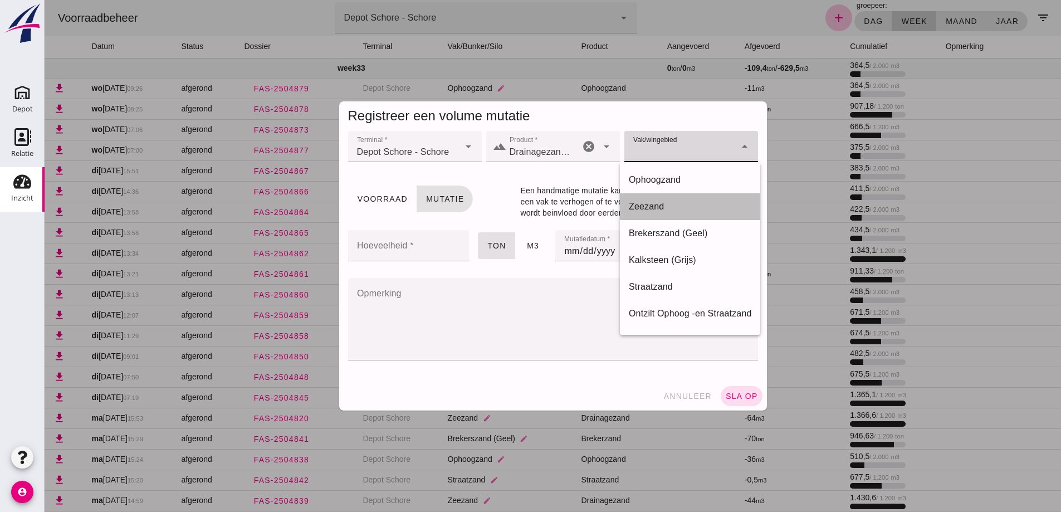
click at [645, 207] on div "Zeezand" at bounding box center [690, 206] width 123 height 13
type input "280"
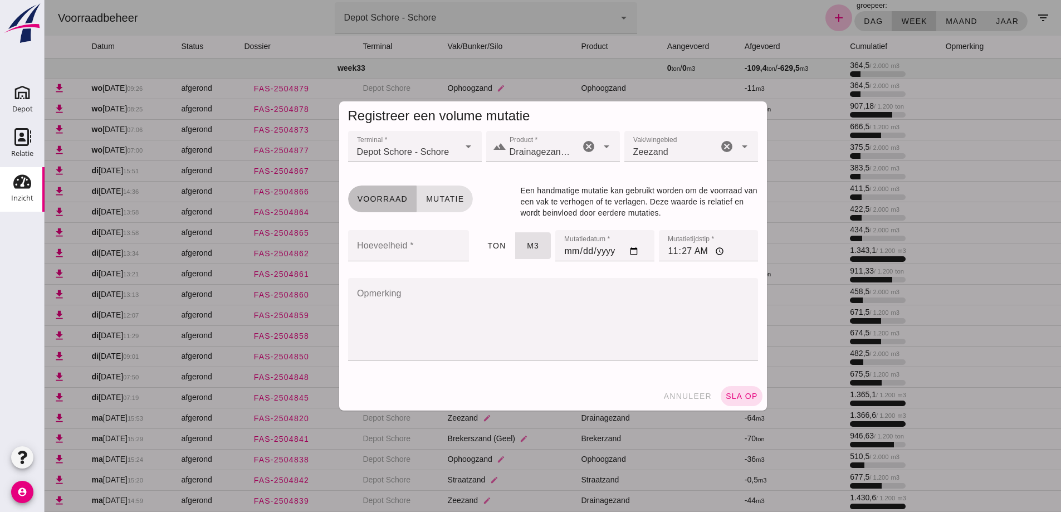
click span "Voorraad"
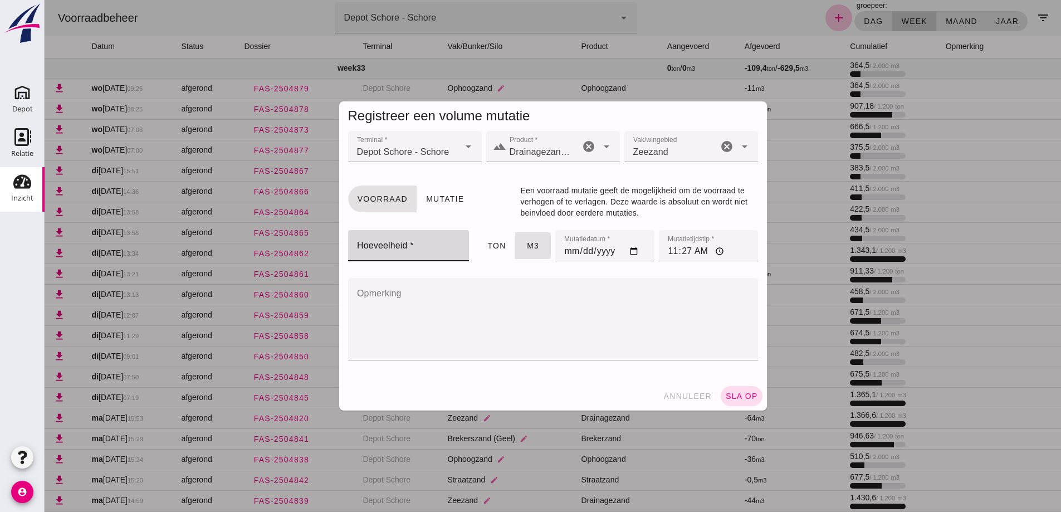
click input "Hoeveelheid *"
type input "671"
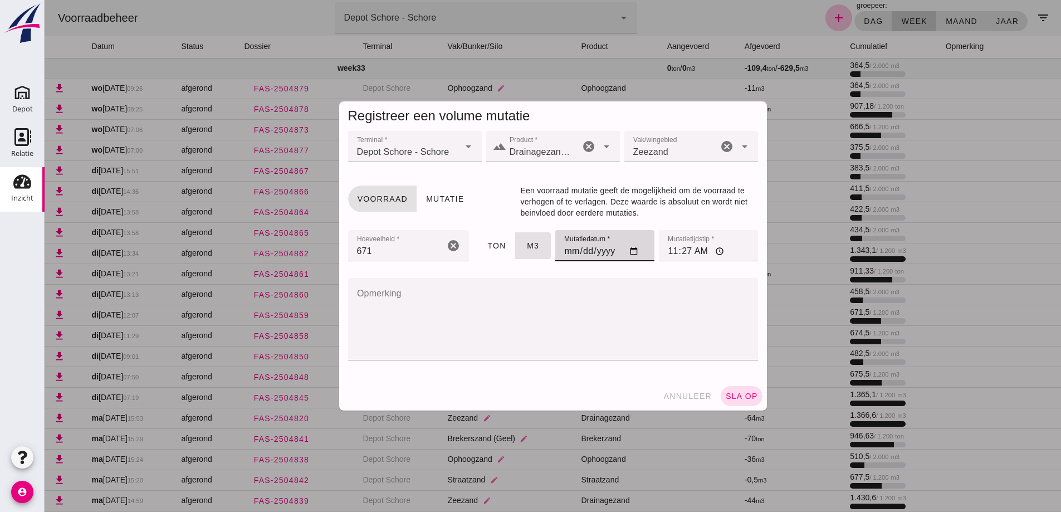
click input "[DATE]"
type input "[DATE]"
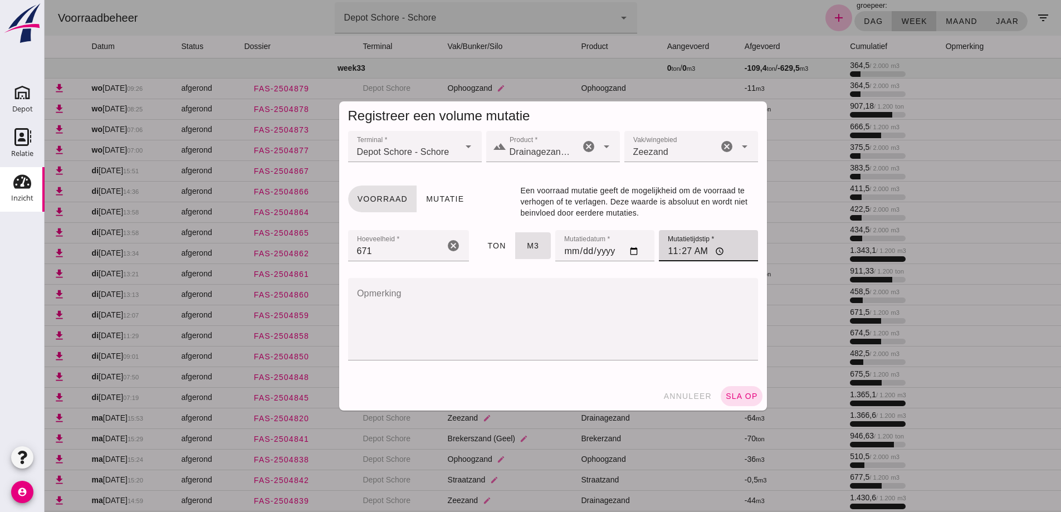
click input "11:27"
type input "06:45"
click span "sla op"
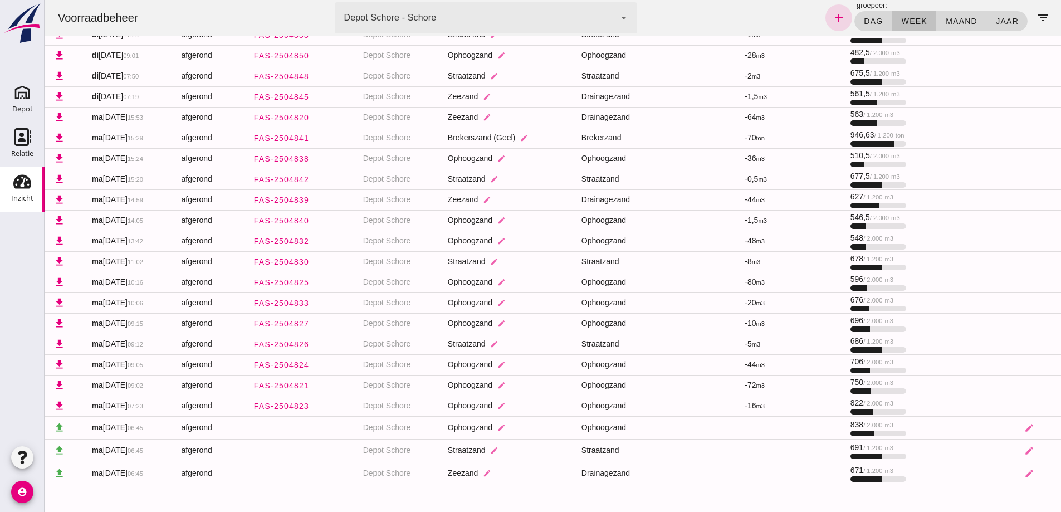
scroll to position [304, 0]
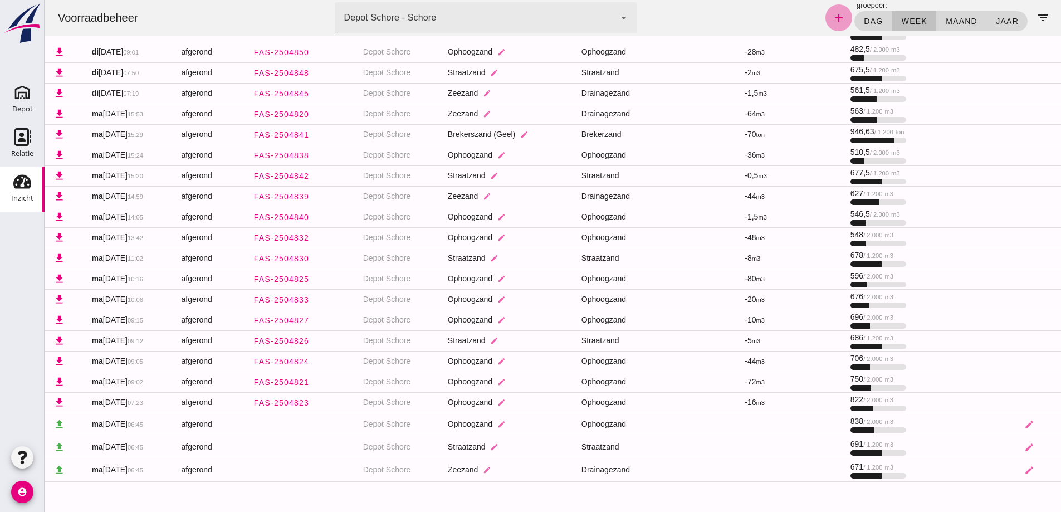
click at [832, 21] on icon "add" at bounding box center [838, 17] width 13 height 13
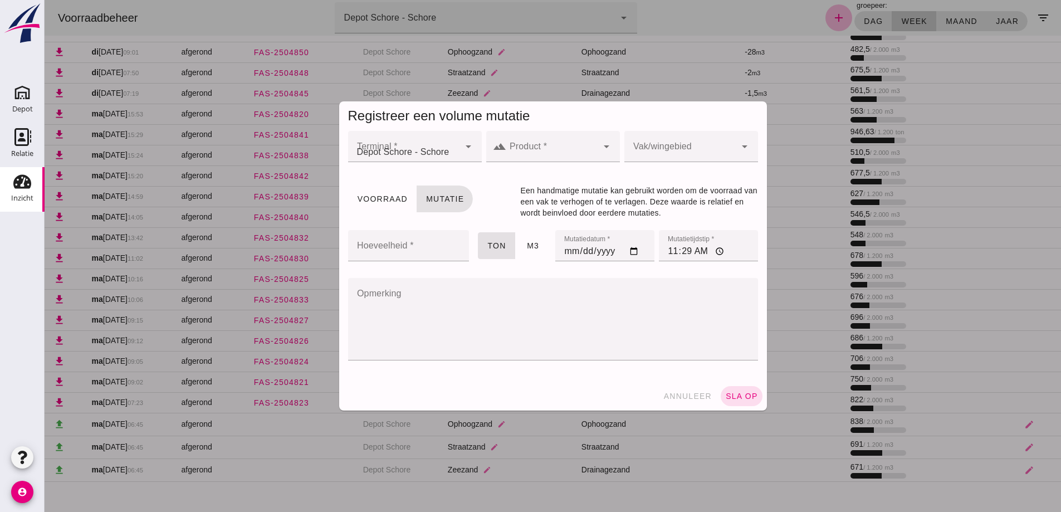
scroll to position [0, 0]
click div
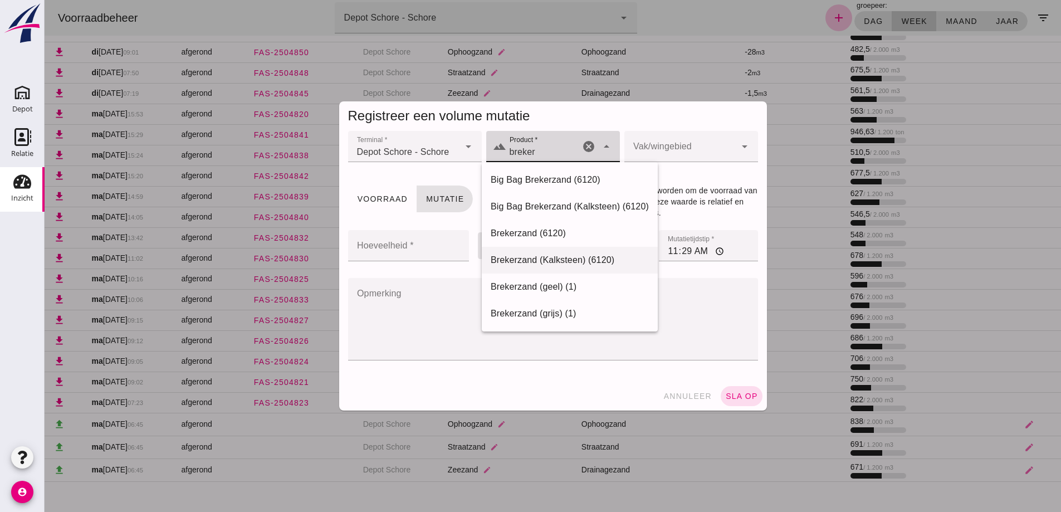
click at [527, 260] on div "Brekerzand (Kalksteen) (6120)" at bounding box center [570, 259] width 158 height 13
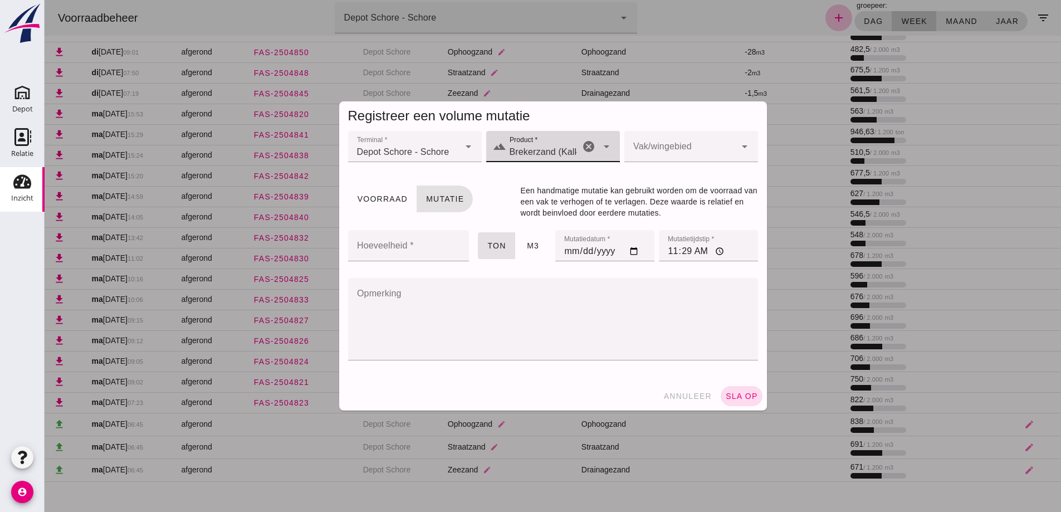
type input "Brekerzand (Kalksteen) (6120)"
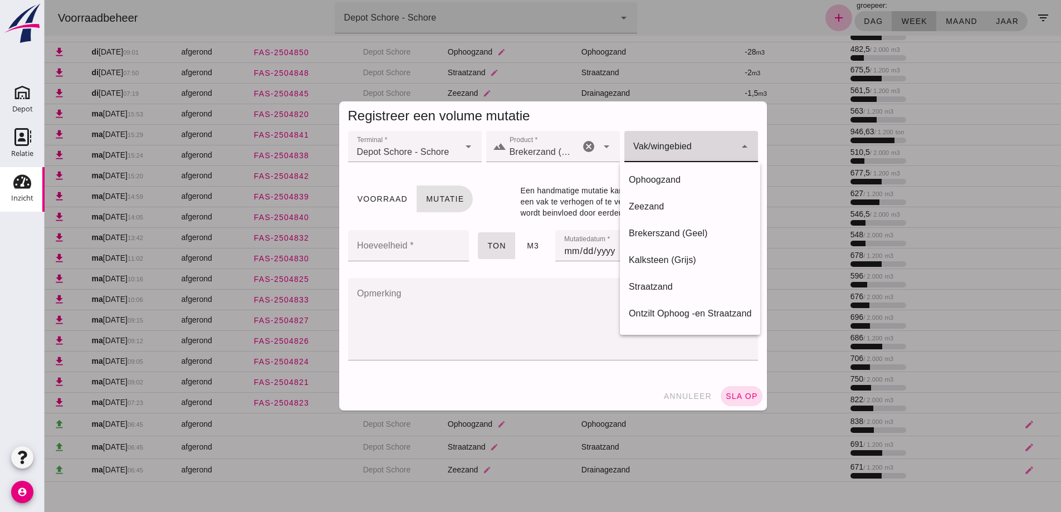
click div
click at [652, 260] on div "Kalksteen (Grijs)" at bounding box center [690, 259] width 123 height 13
type input "282"
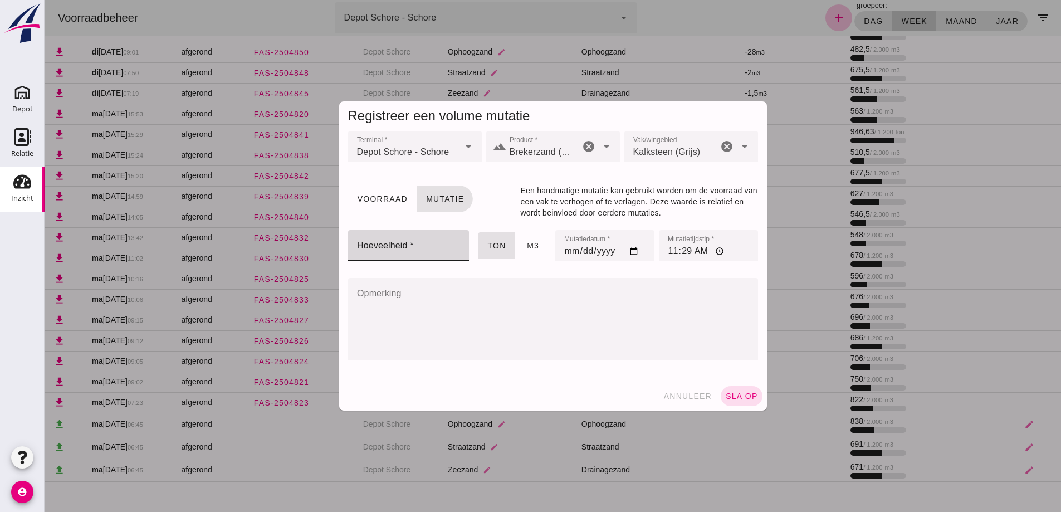
click input "Hoeveelheid *"
click span "Voorraad"
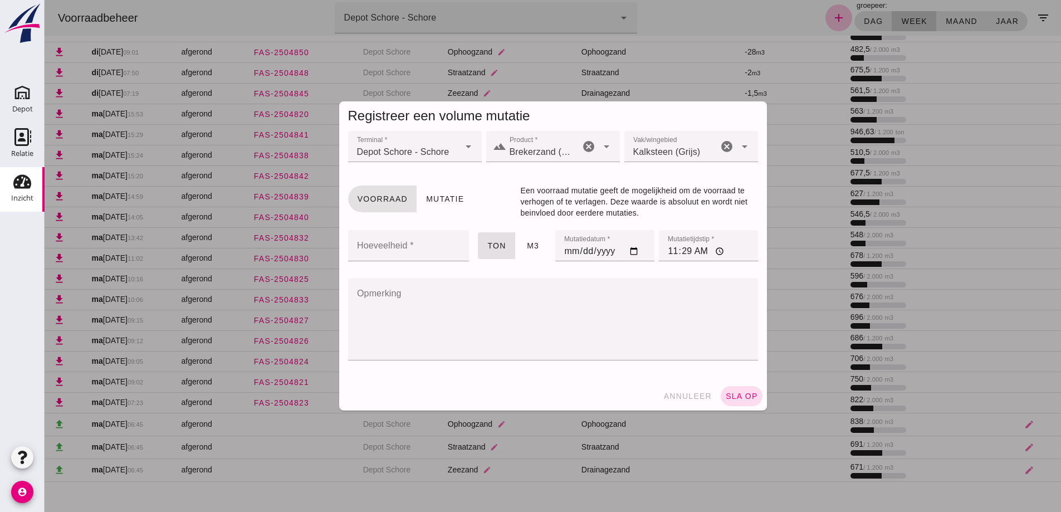
click input "Hoeveelheid *"
type input "99"
click input "[DATE]"
type input "[DATE]"
click input "11:29"
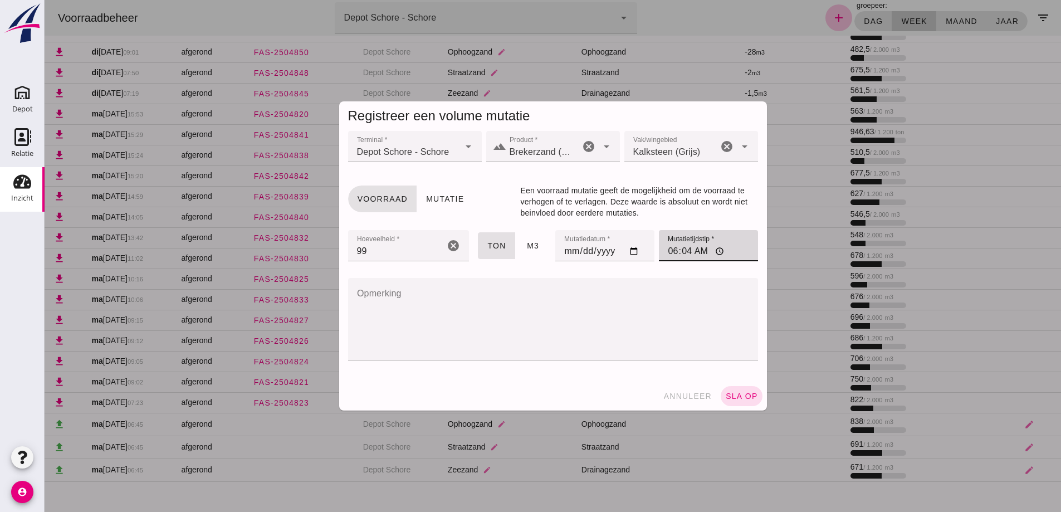
type input "06:45"
click span "sla op"
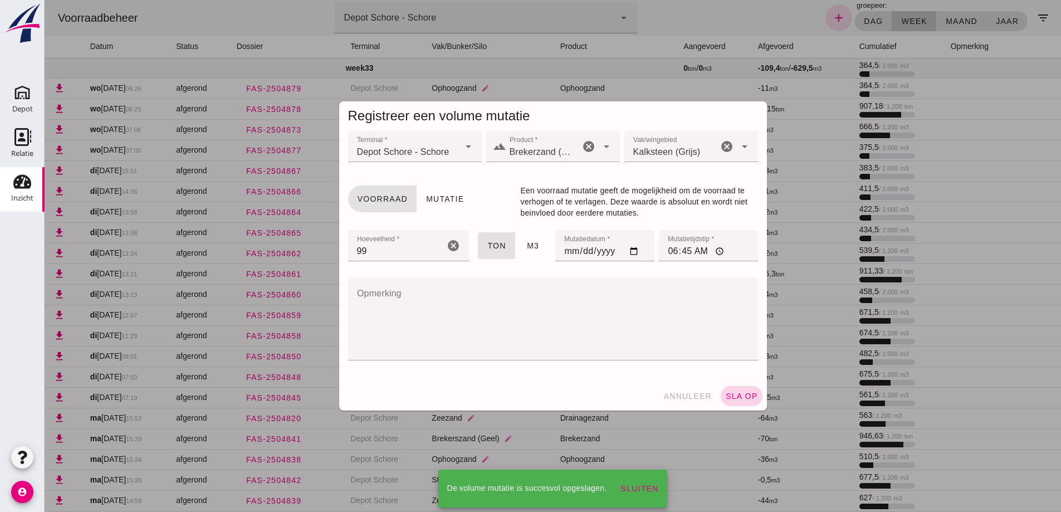
scroll to position [304, 0]
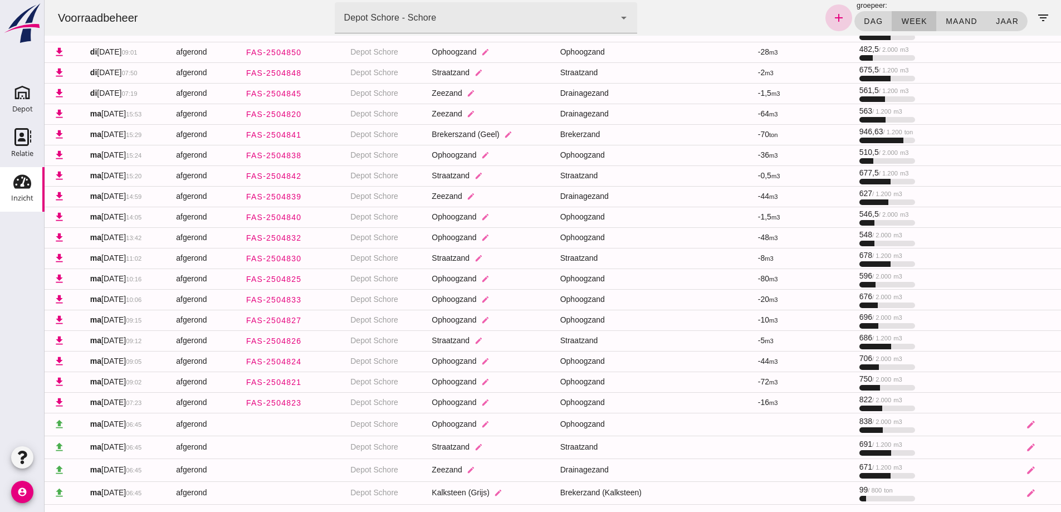
click at [832, 16] on icon "add" at bounding box center [838, 17] width 13 height 13
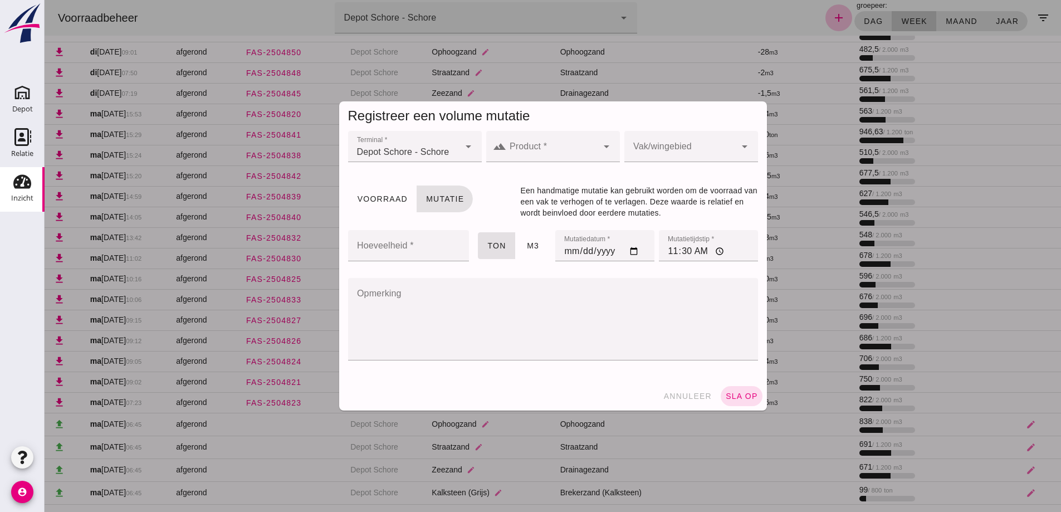
click input "Product *"
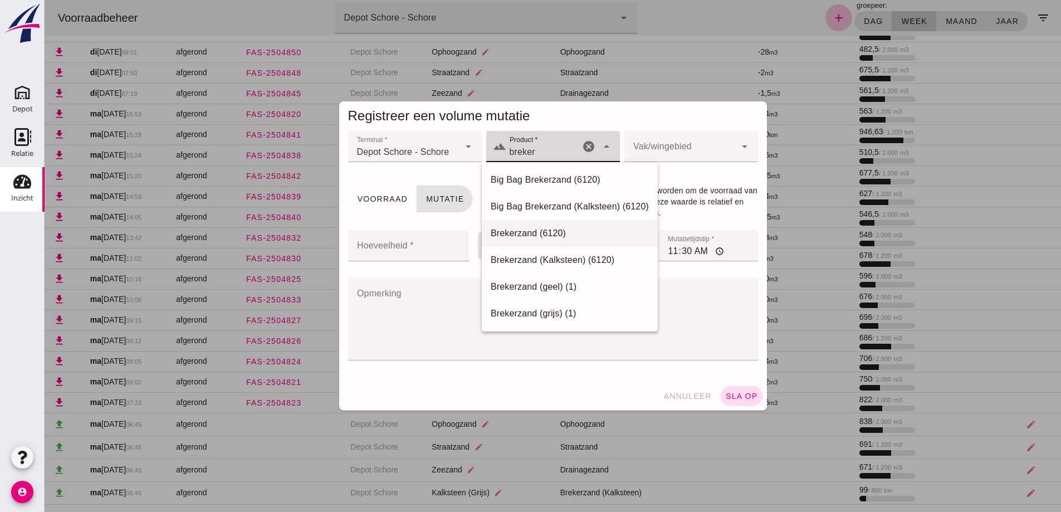
click at [517, 234] on div "Brekerzand (6120)" at bounding box center [570, 233] width 158 height 13
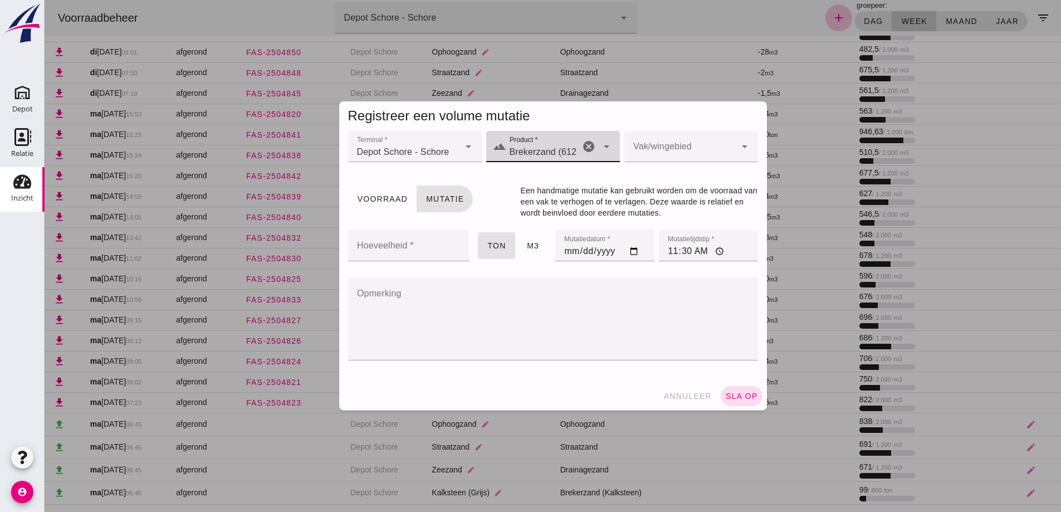
type input "Brekerzand (6120)"
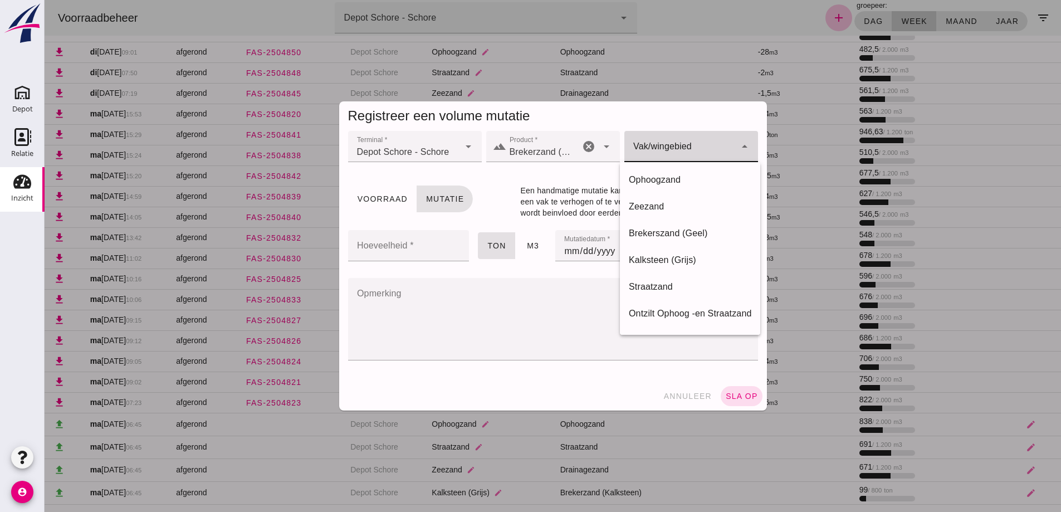
click div
click at [661, 235] on div "Brekerszand (Geel)" at bounding box center [690, 233] width 123 height 13
type input "281"
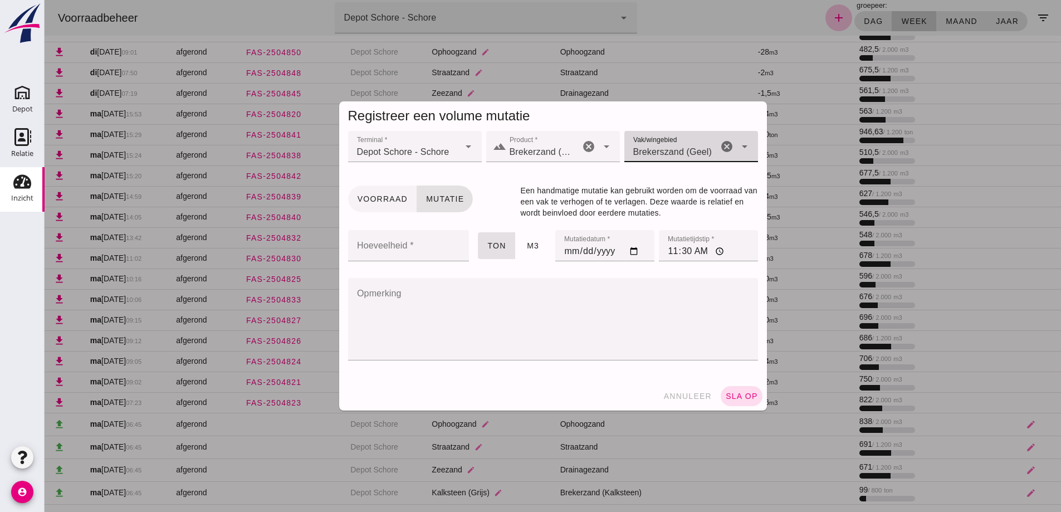
click span "Voorraad"
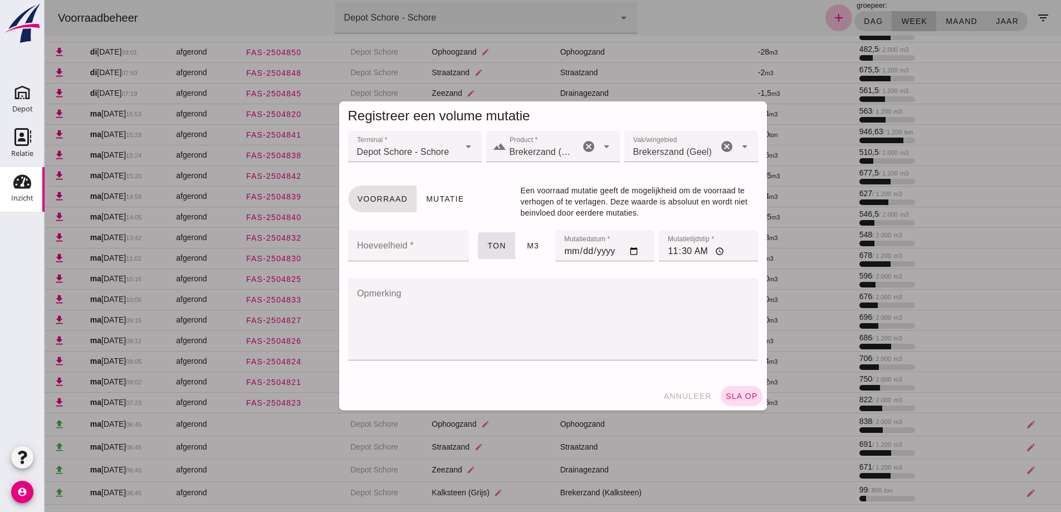
click input "Hoeveelheid *"
type input "1051"
click input "[DATE]"
type input "[DATE]"
click input "11:30"
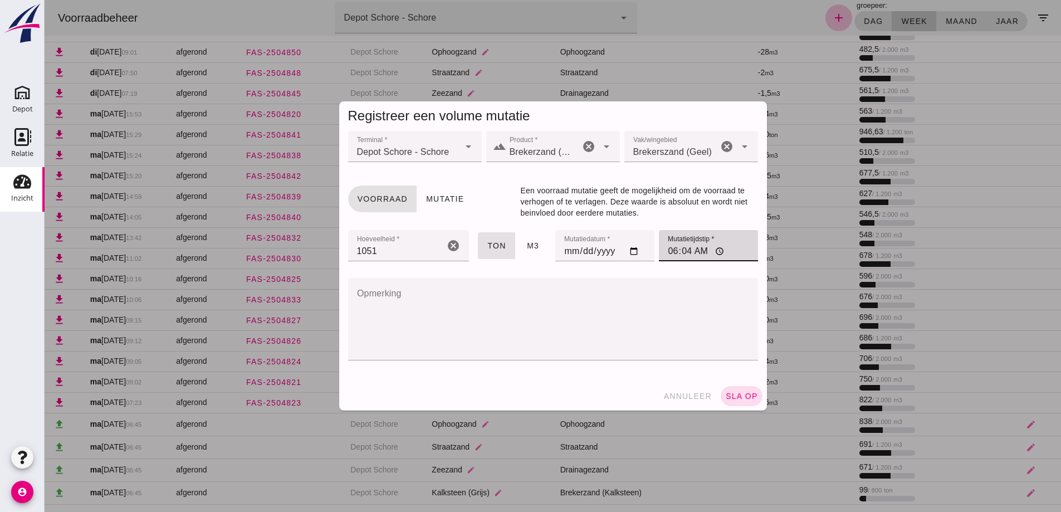
type input "06:45"
click span "sla op"
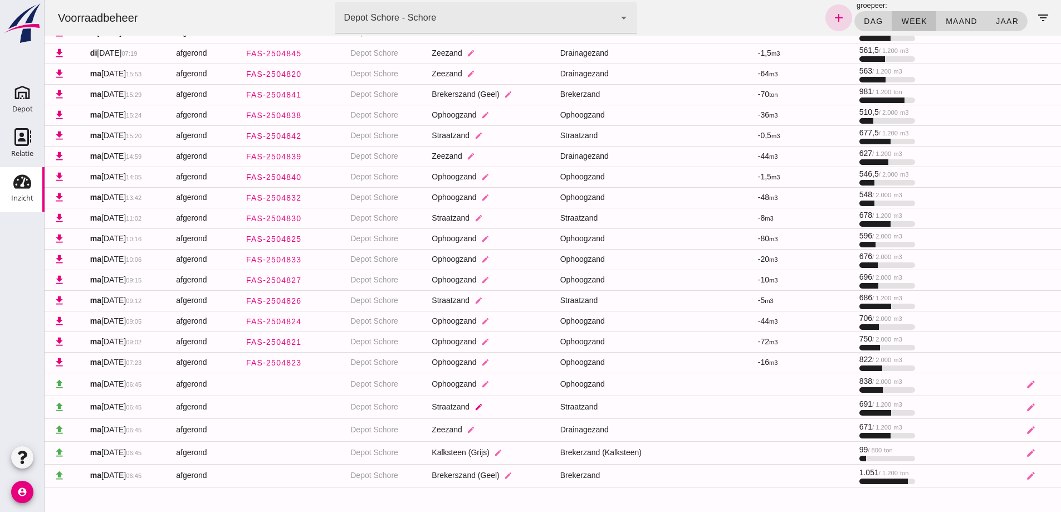
scroll to position [350, 0]
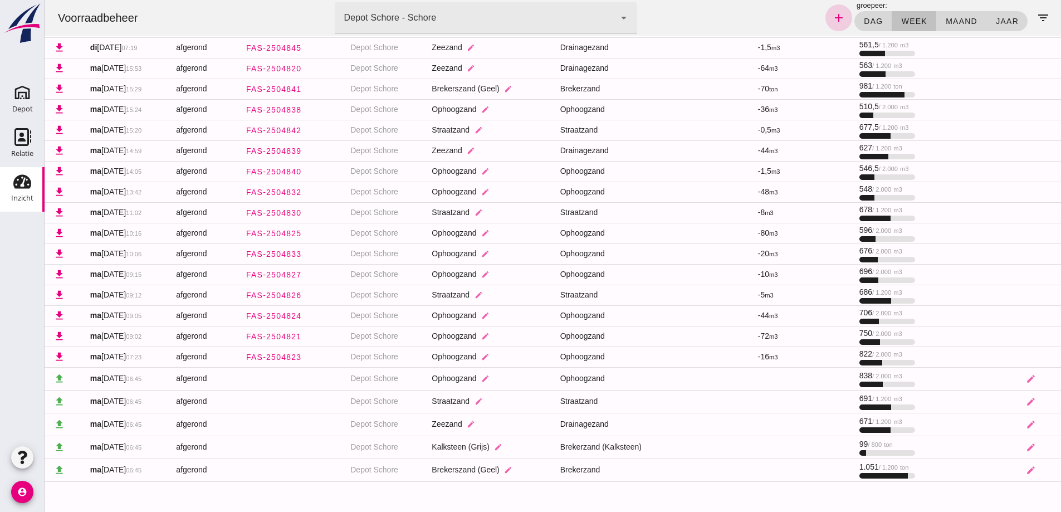
click at [832, 17] on icon "add" at bounding box center [838, 17] width 13 height 13
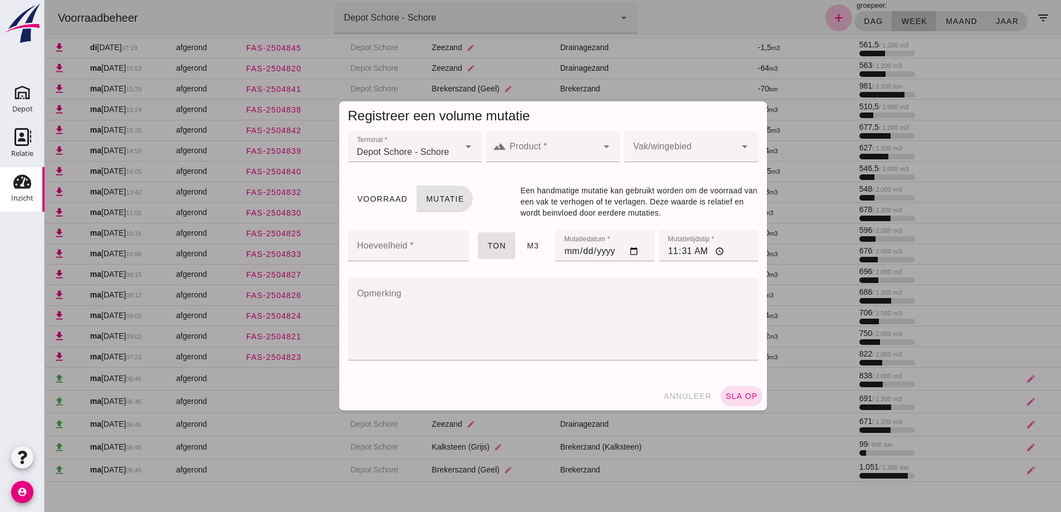
click div
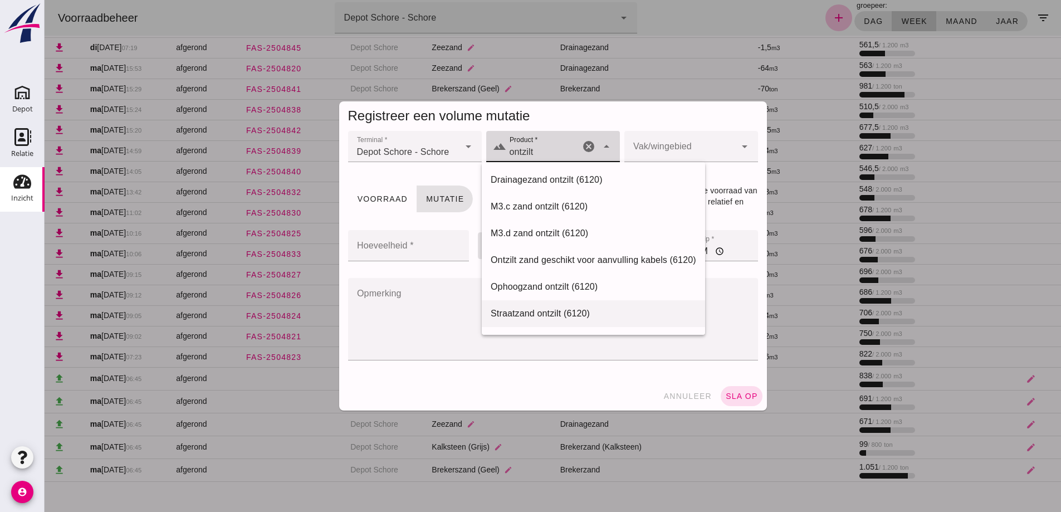
scroll to position [56, 0]
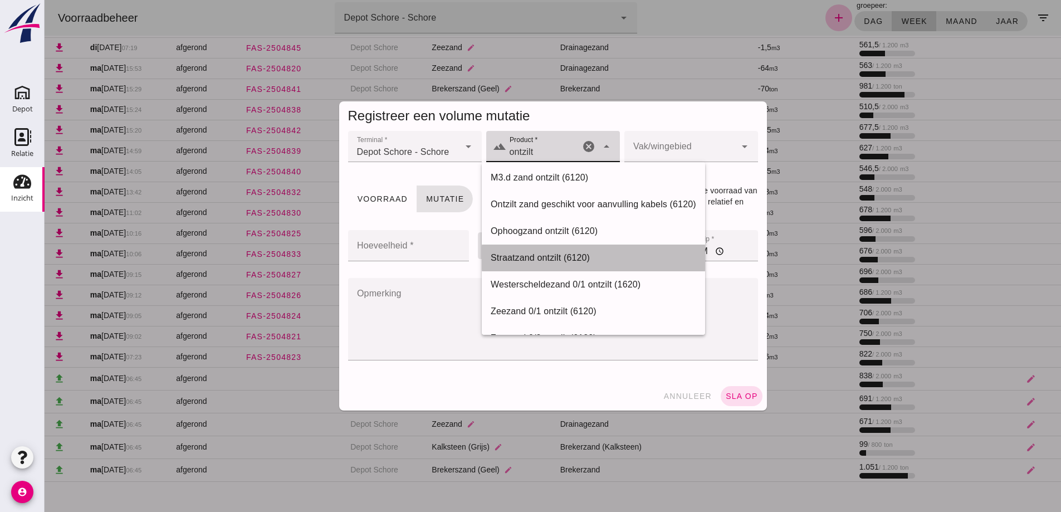
click at [524, 256] on div "Straatzand ontzilt (6120)" at bounding box center [594, 257] width 206 height 13
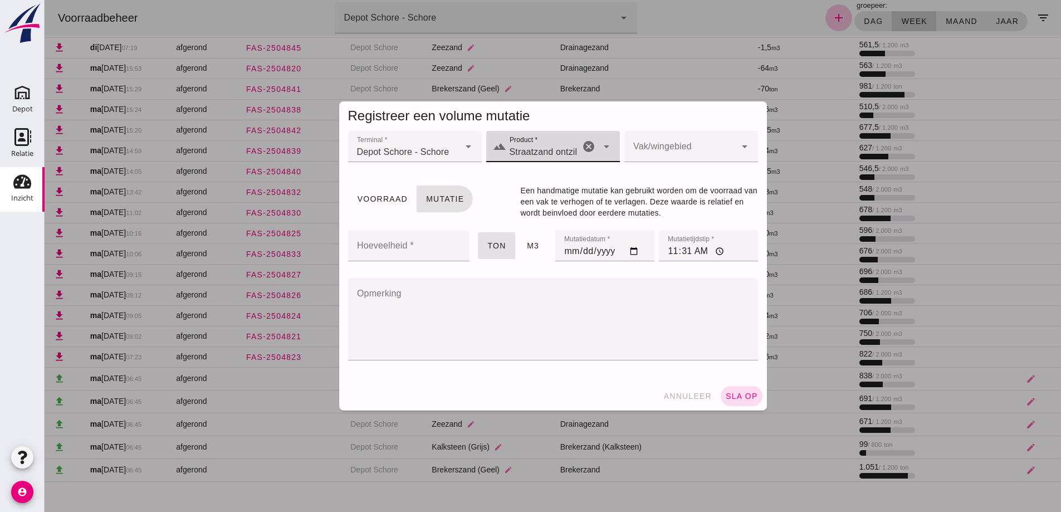
type input "Straatzand ontzilt (6120)"
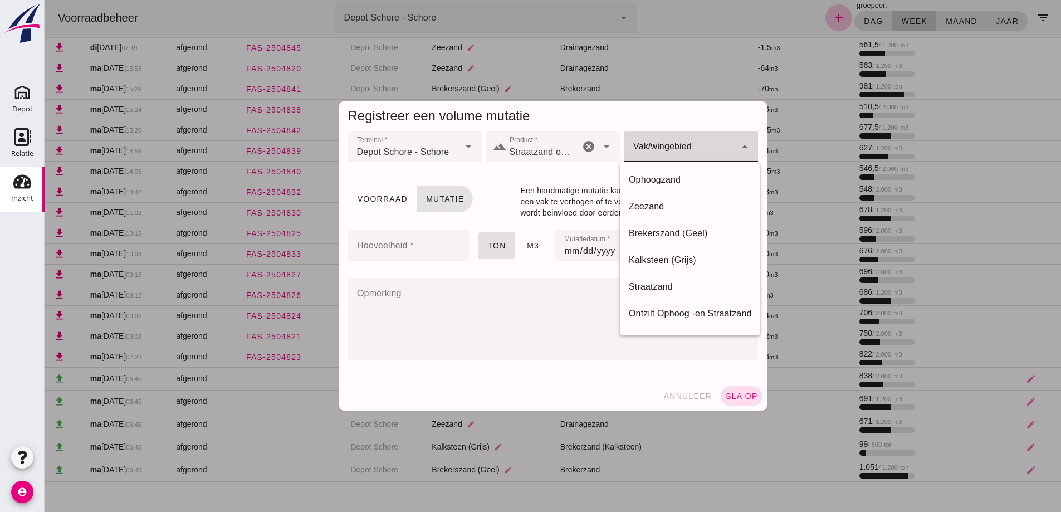
click div
click at [664, 308] on div "Ontzilt Ophoog -en Straatzand" at bounding box center [690, 313] width 123 height 13
type input "284"
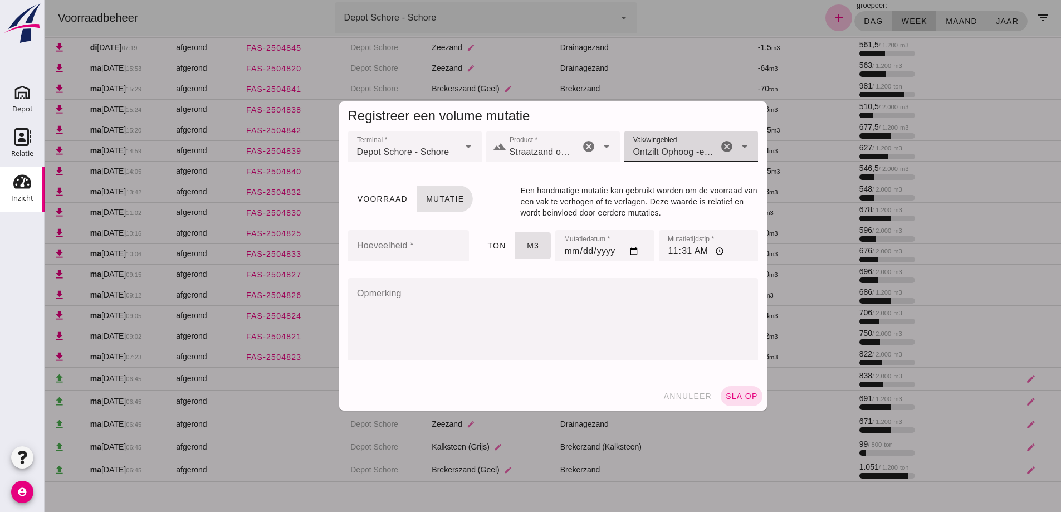
click icon "arrow_drop_down"
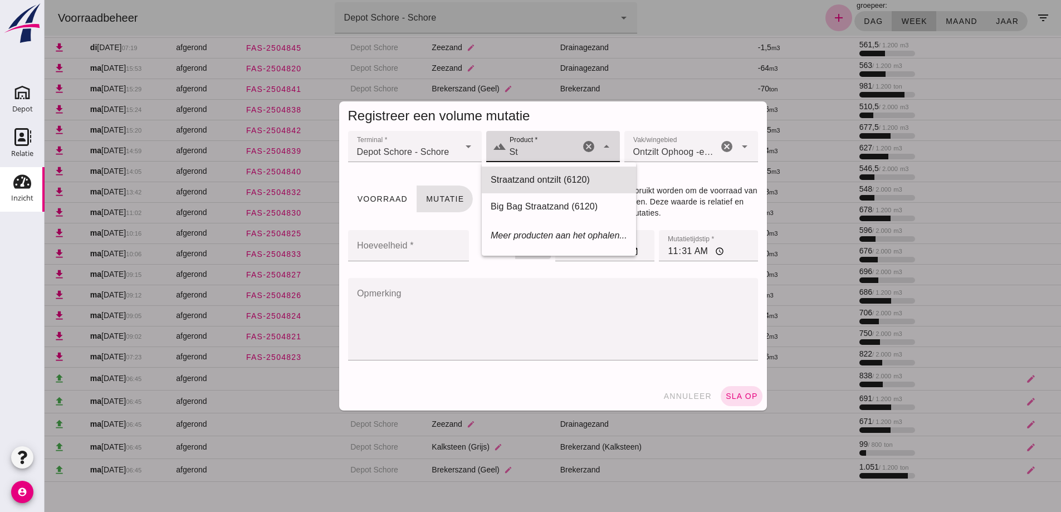
type input "S"
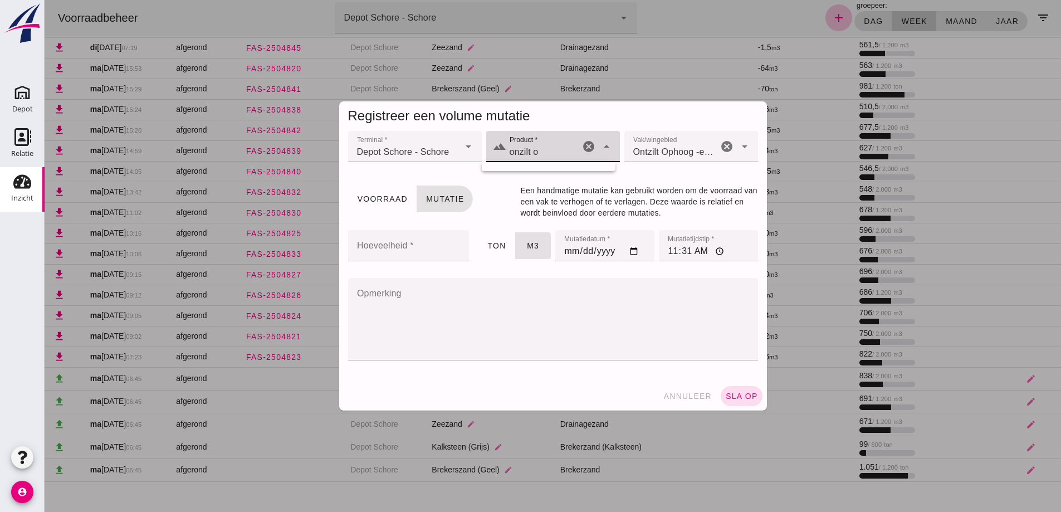
type input "onzilt op"
click icon "cancel"
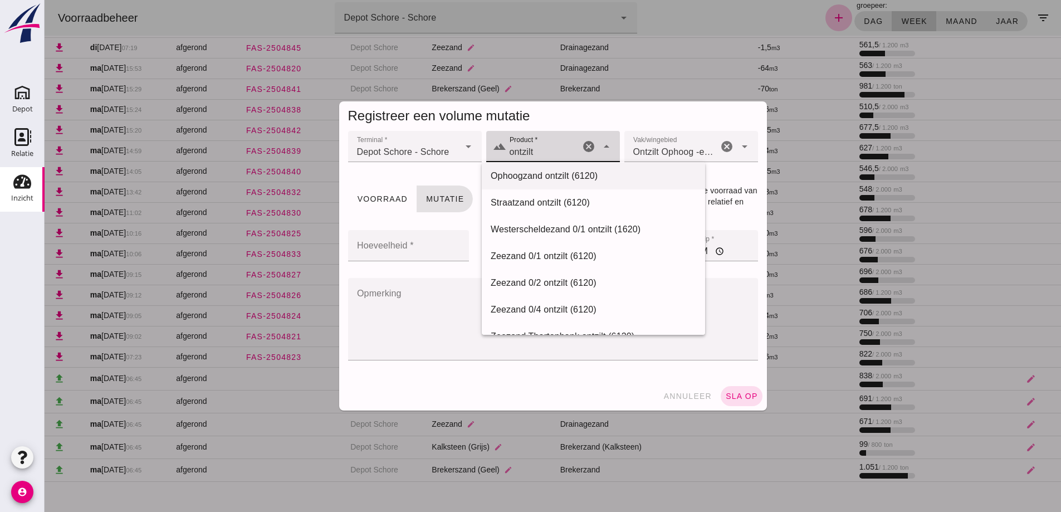
scroll to position [111, 0]
click at [530, 201] on div "Straatzand ontzilt (6120)" at bounding box center [594, 201] width 206 height 13
type input "Straatzand ontzilt (6120)"
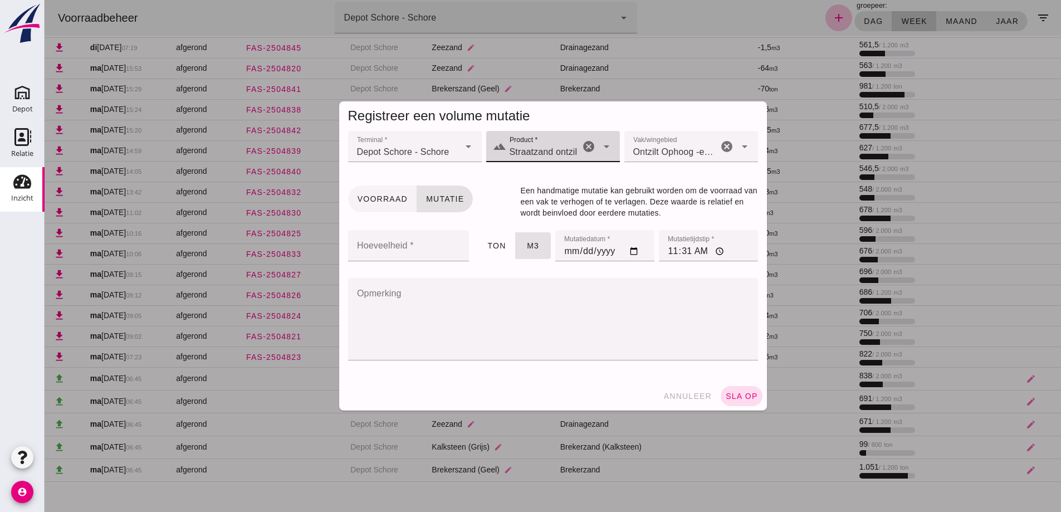
click span "Voorraad"
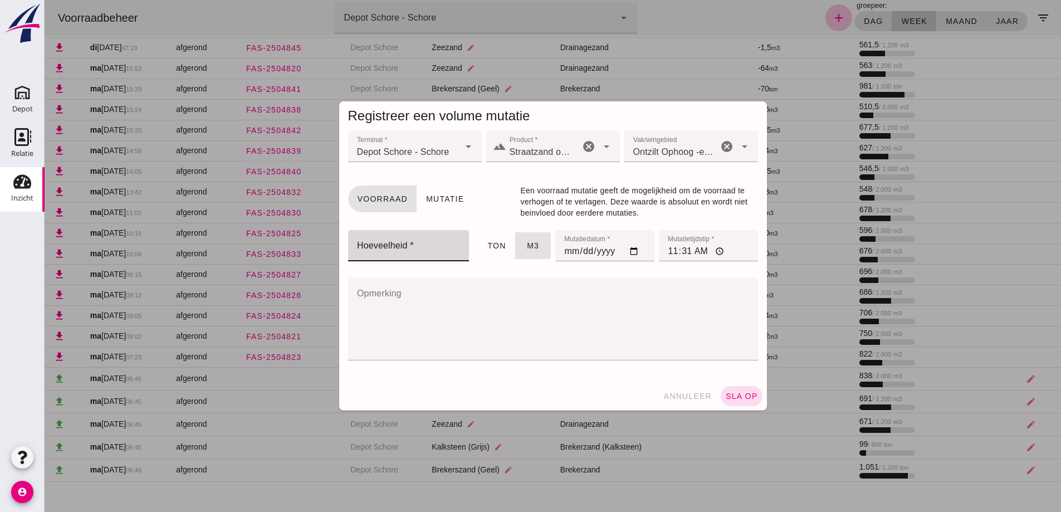
click input "Hoeveelheid *"
type input "385"
click input "[DATE]"
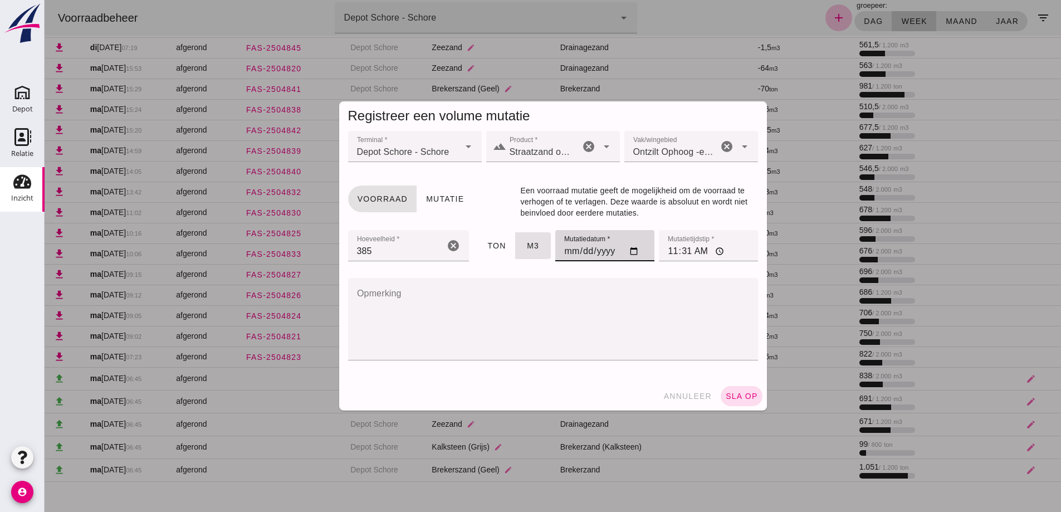
type input "[DATE]"
click input "11:31"
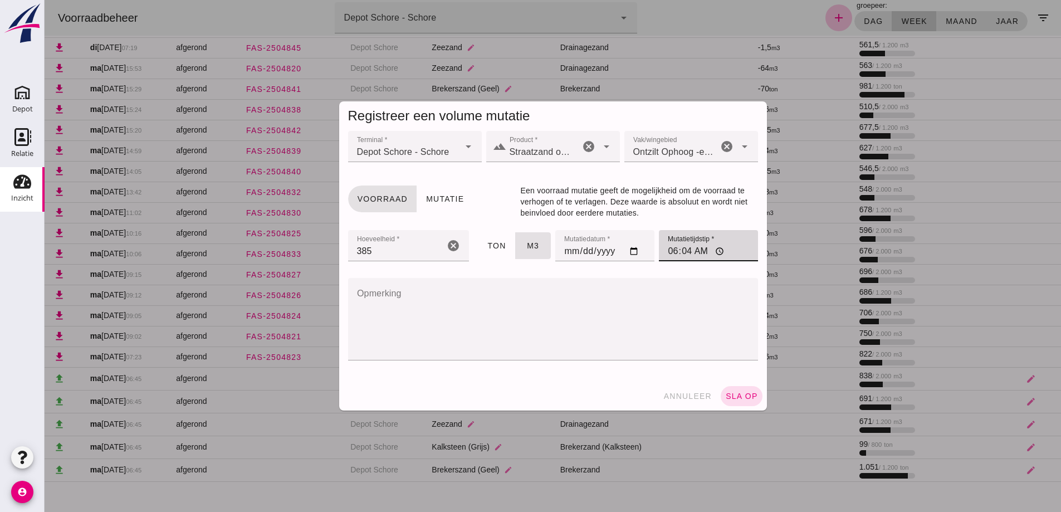
type input "06:45"
click span "sla op"
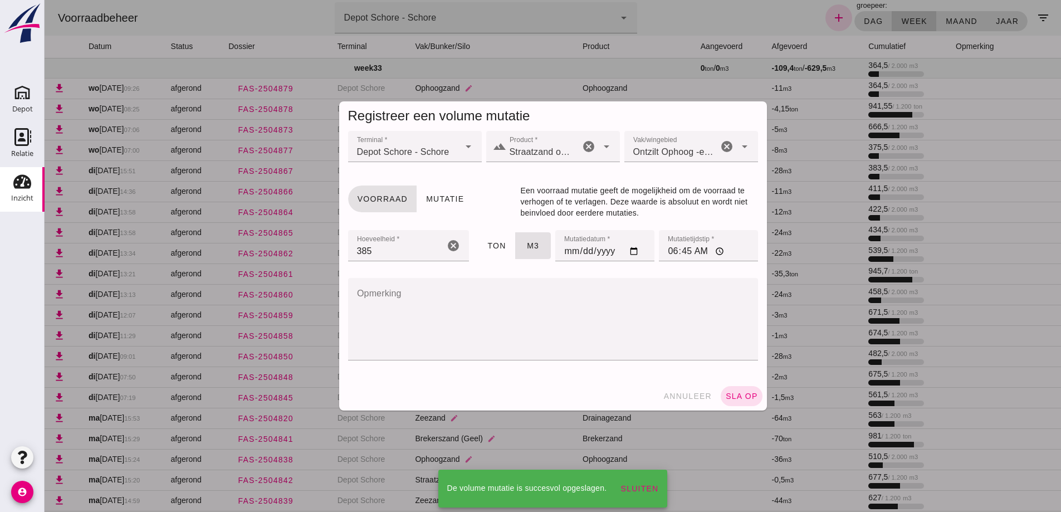
scroll to position [350, 0]
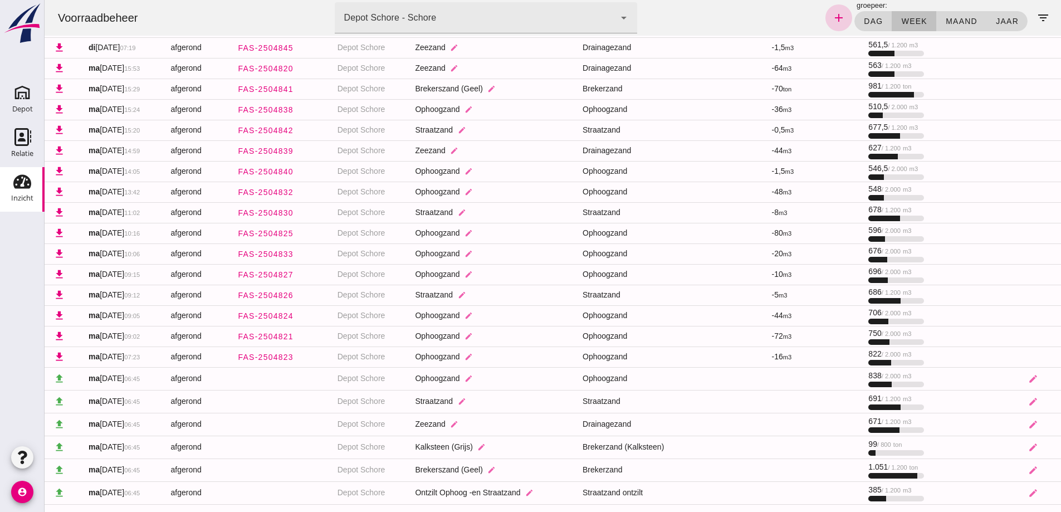
click at [832, 22] on icon "add" at bounding box center [838, 17] width 13 height 13
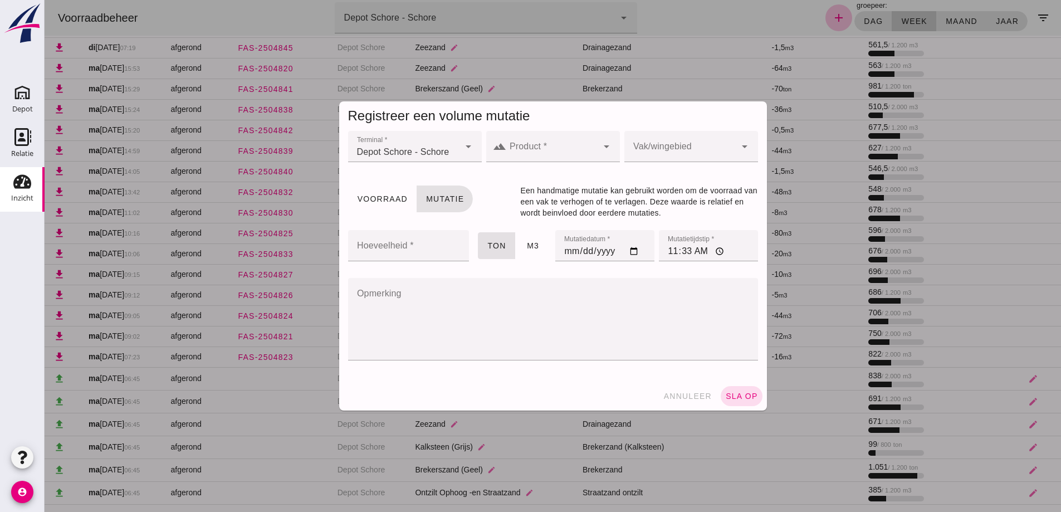
click input "Product *"
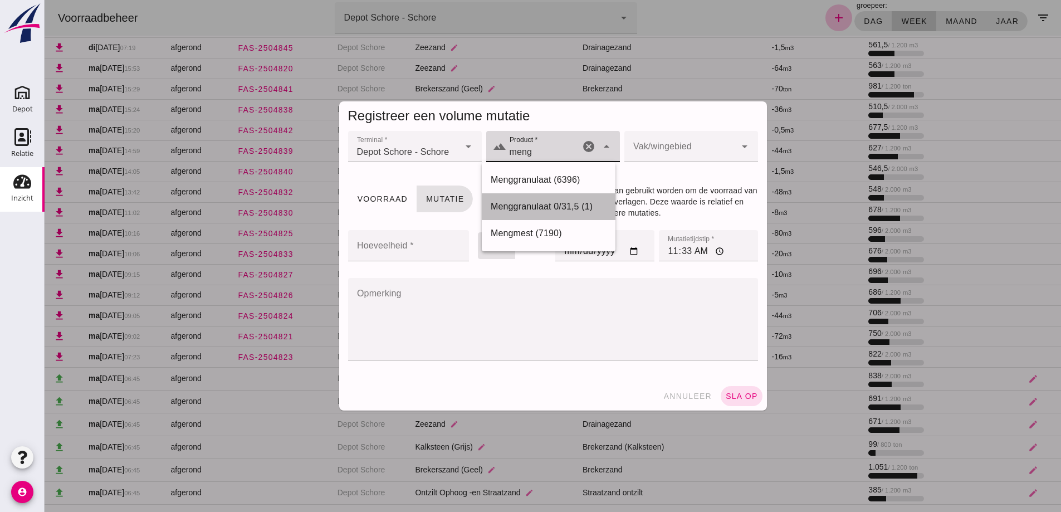
click at [516, 203] on div "Menggranulaat 0/31,5 (1)" at bounding box center [549, 206] width 116 height 13
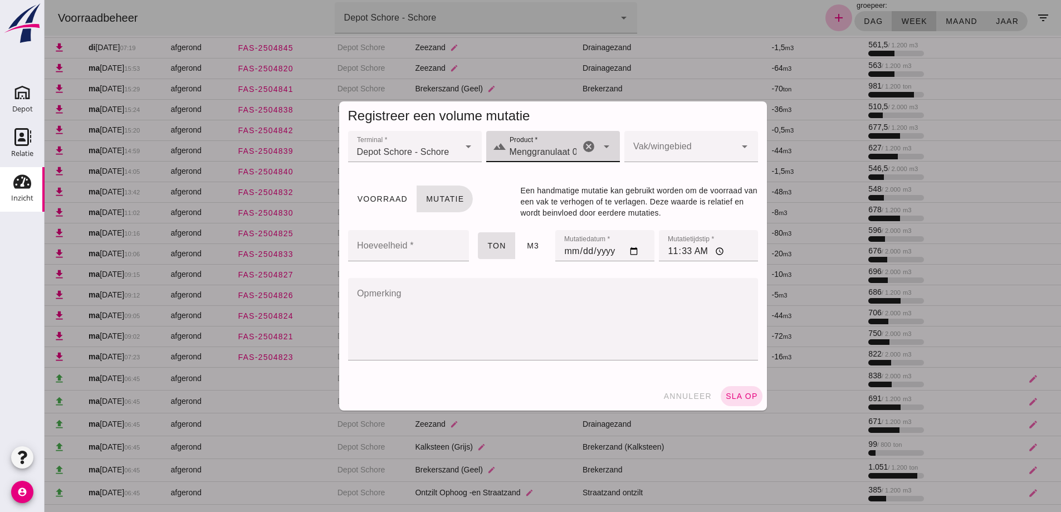
type input "Menggranulaat 0/31,5 (1)"
click div
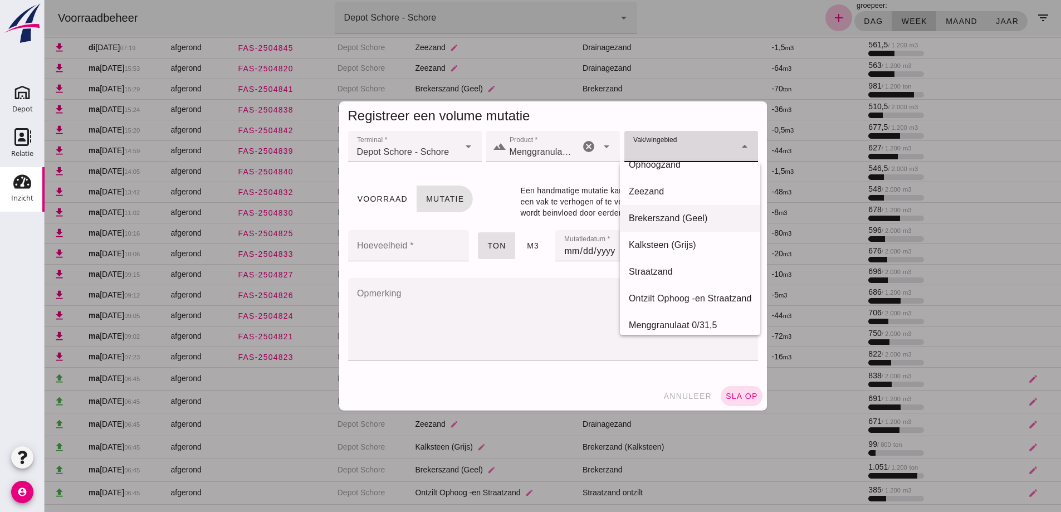
scroll to position [23, 0]
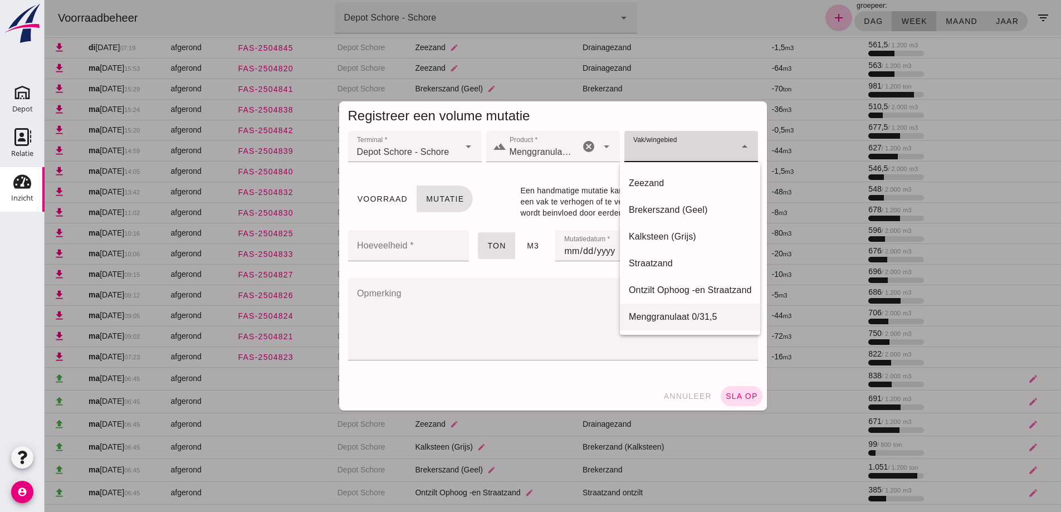
click at [655, 315] on div "Menggranulaat 0/31,5" at bounding box center [690, 316] width 123 height 13
type input "285"
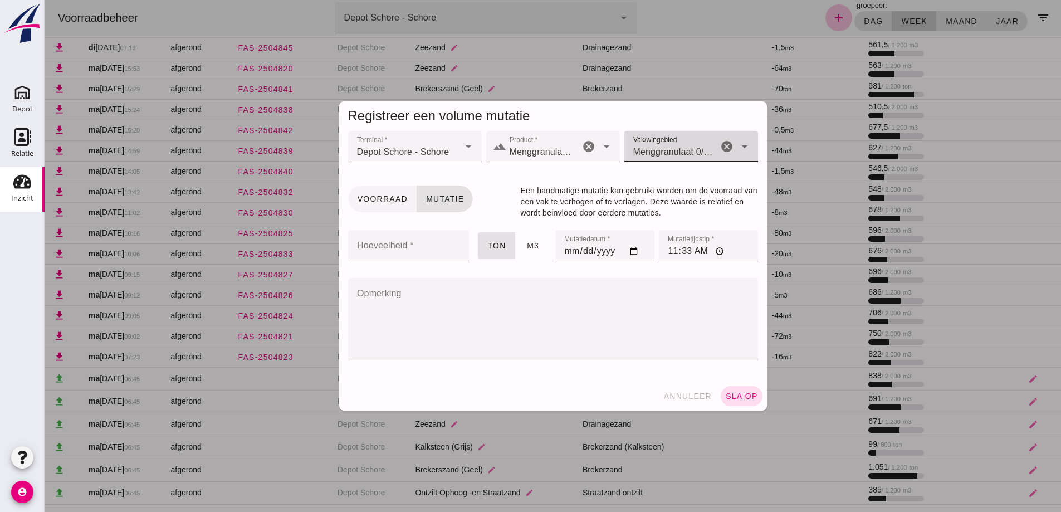
click span "Voorraad"
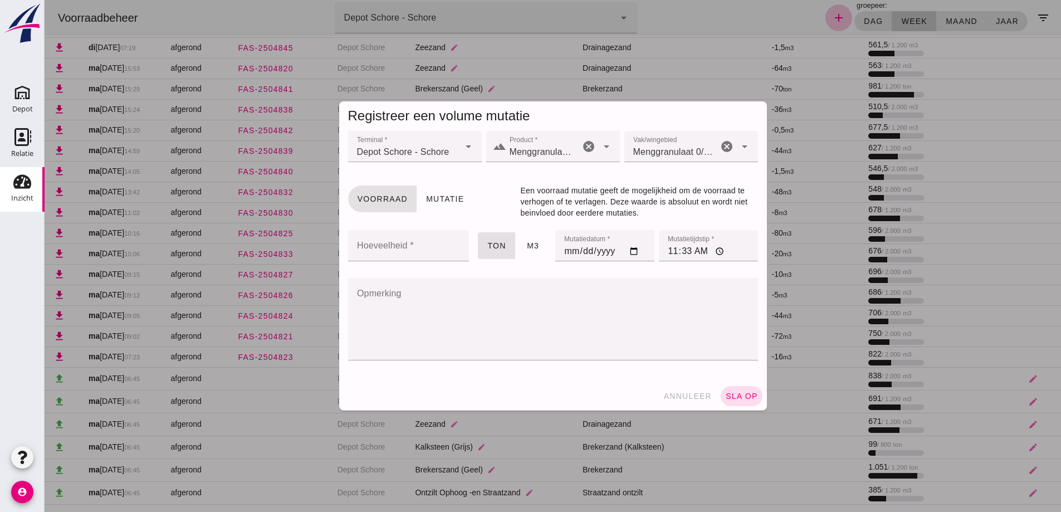
click input "Hoeveelheid *"
type input "1225"
click input "[DATE]"
type input "[DATE]"
click input "11:33"
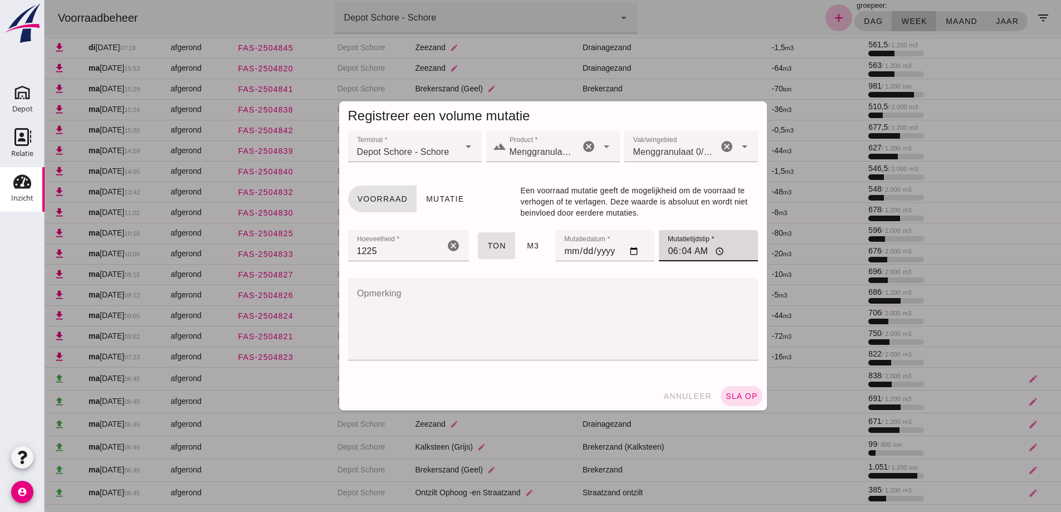
type input "06:45"
click span "sla op"
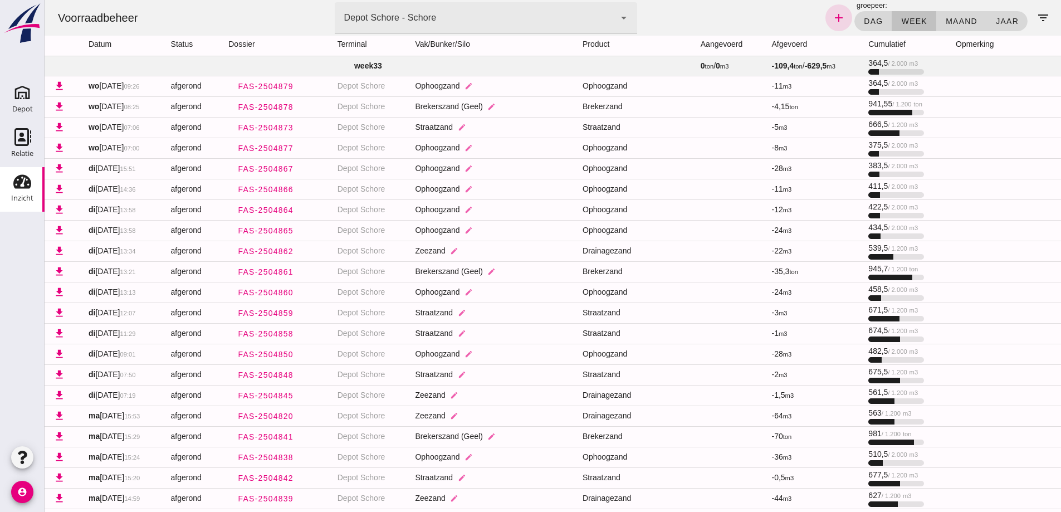
scroll to position [0, 0]
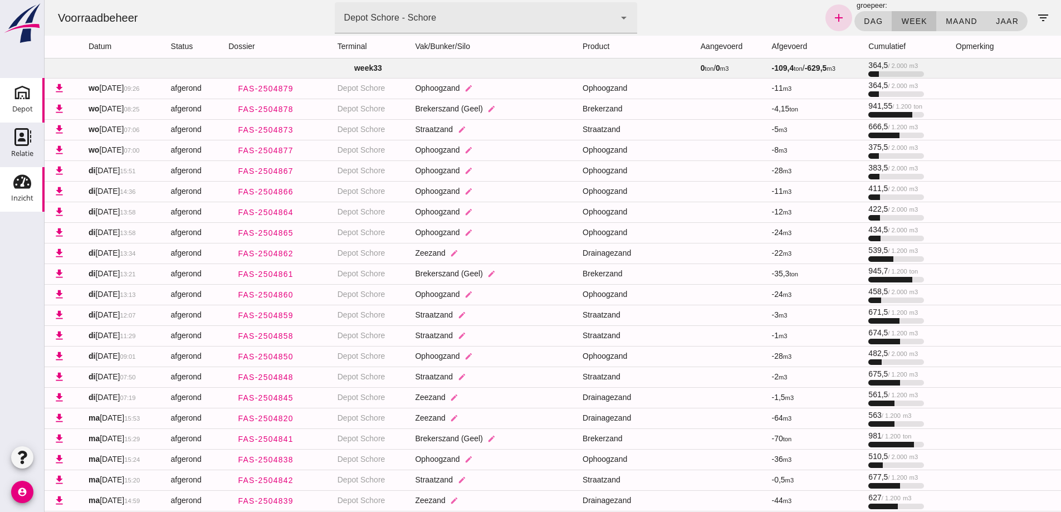
click at [22, 97] on use at bounding box center [22, 93] width 18 height 18
click at [23, 103] on div "Depot" at bounding box center [22, 109] width 21 height 16
